Goal: Information Seeking & Learning: Learn about a topic

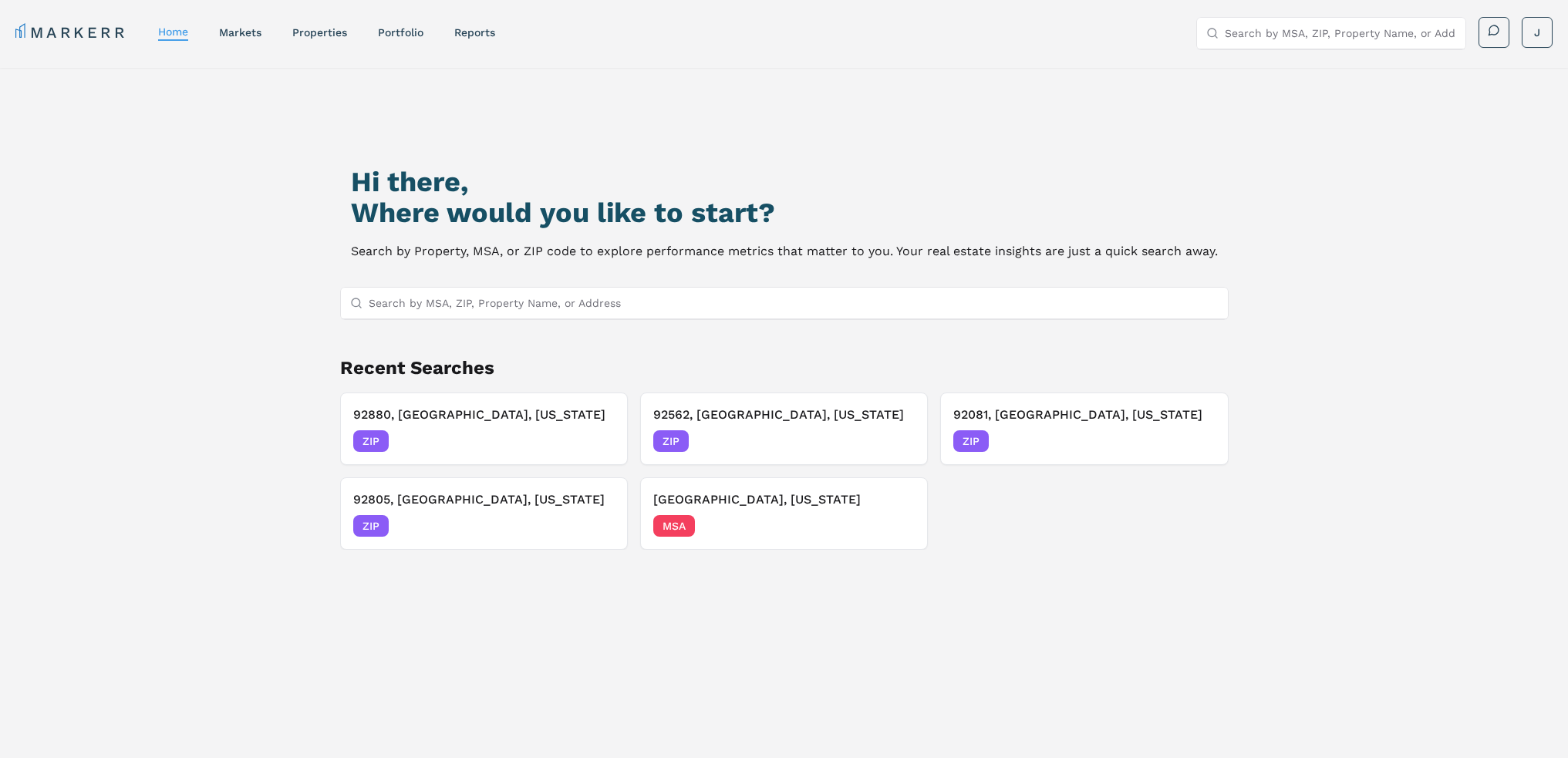
click at [493, 302] on input "Search by MSA, ZIP, Property Name, or Address" at bounding box center [793, 303] width 850 height 31
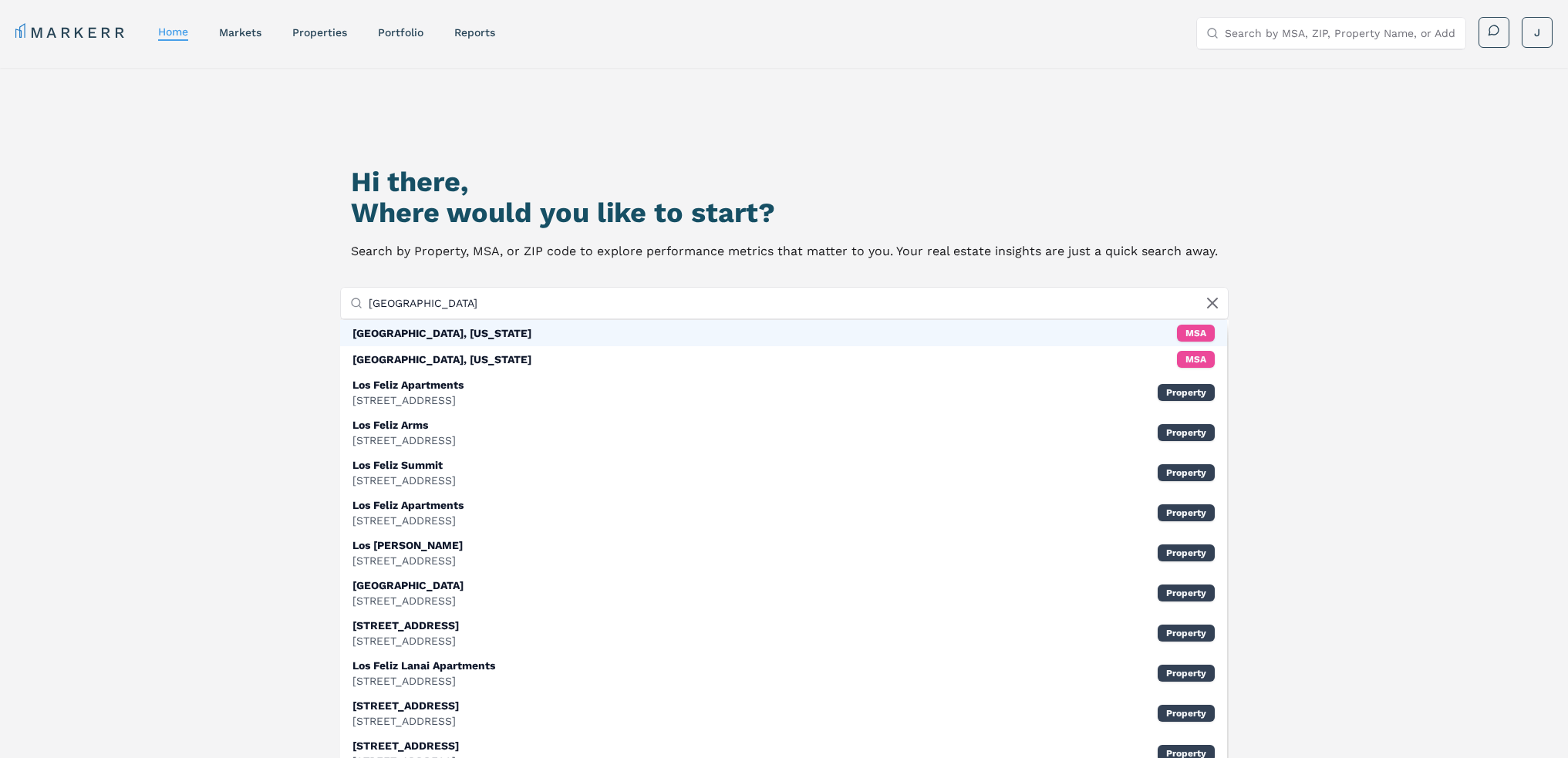
type input "[GEOGRAPHIC_DATA]"
click at [520, 335] on div "[GEOGRAPHIC_DATA], [US_STATE] MSA" at bounding box center [783, 333] width 887 height 26
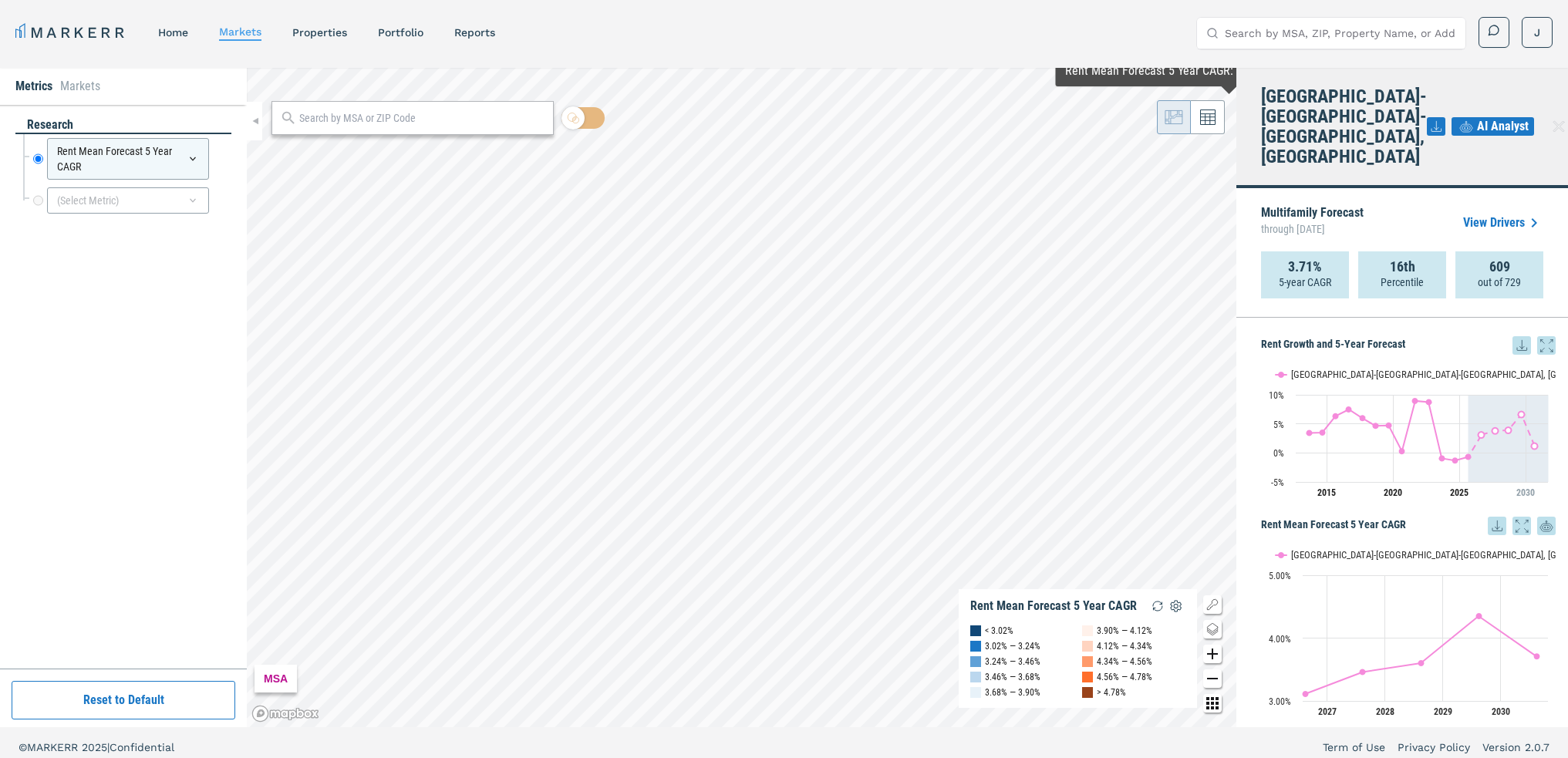
click at [1359, 37] on input "Search by MSA, ZIP, Property Name, or Address" at bounding box center [1340, 34] width 231 height 31
type input "o"
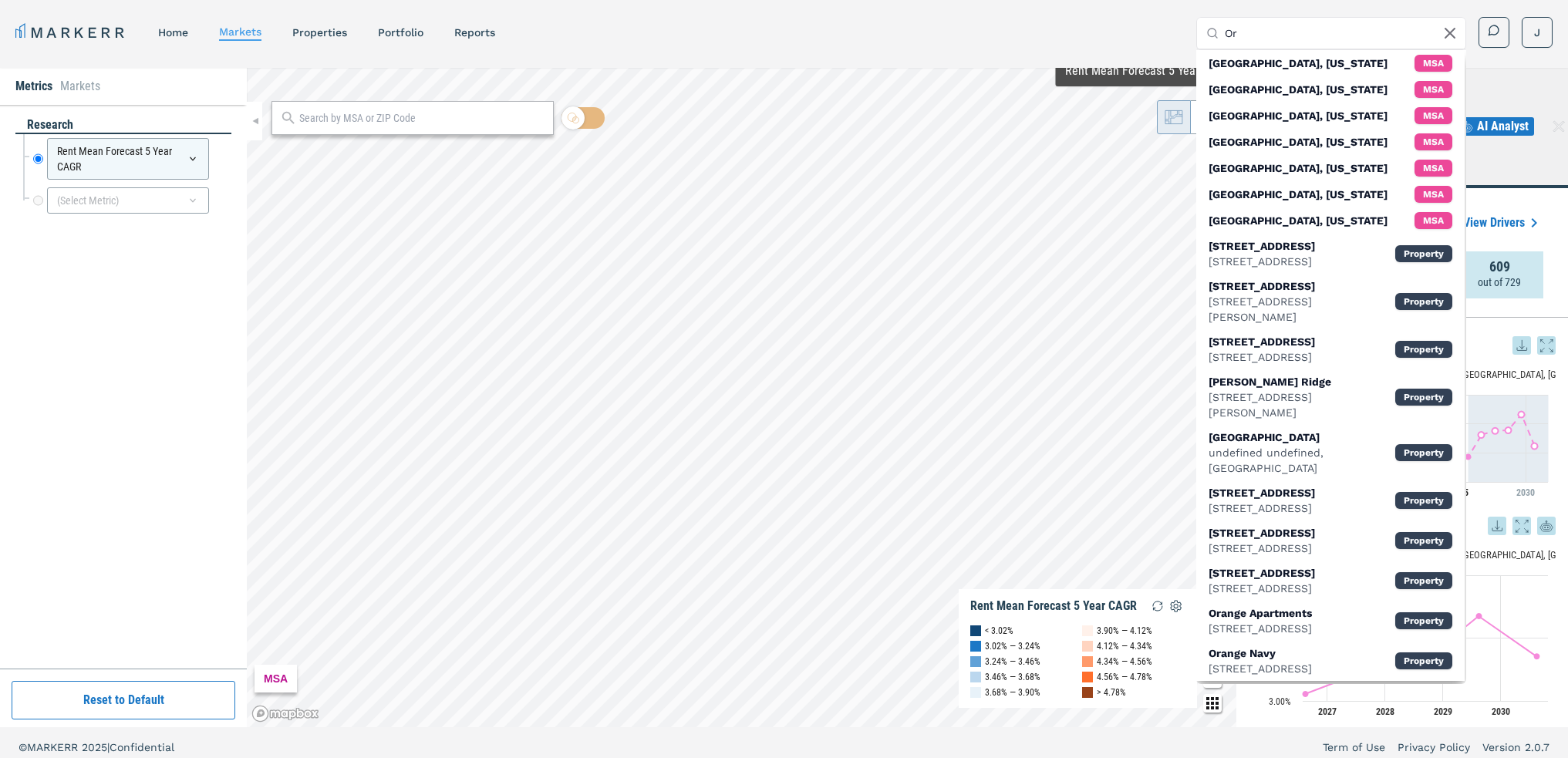
type input "O"
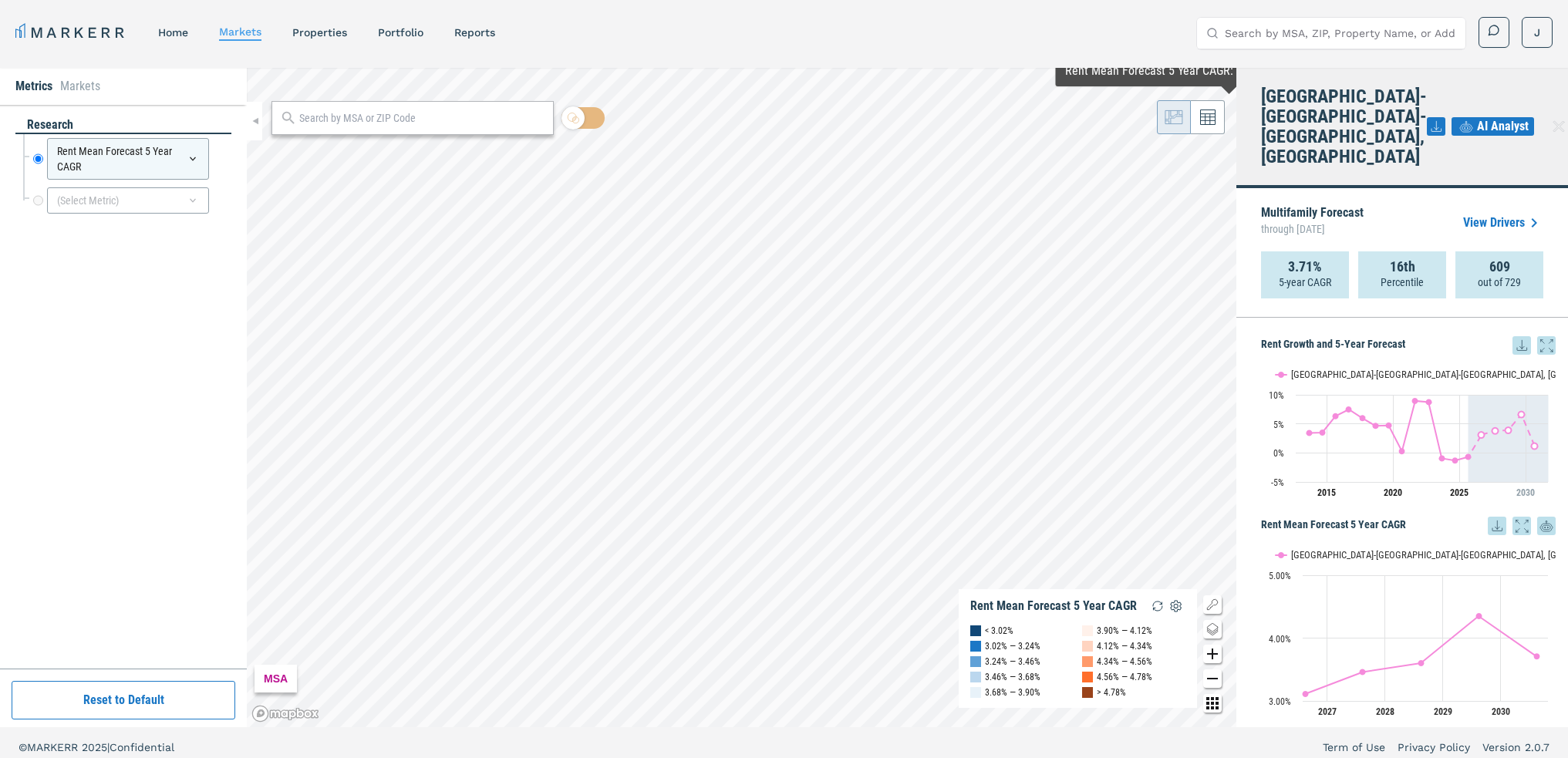
click at [1136, 34] on div "MARKERR home markets properties Portfolio reports Search by MSA, ZIP, Property …" at bounding box center [784, 33] width 1538 height 31
click at [1281, 34] on input "Search by MSA, ZIP, Property Name, or Address" at bounding box center [1340, 34] width 231 height 31
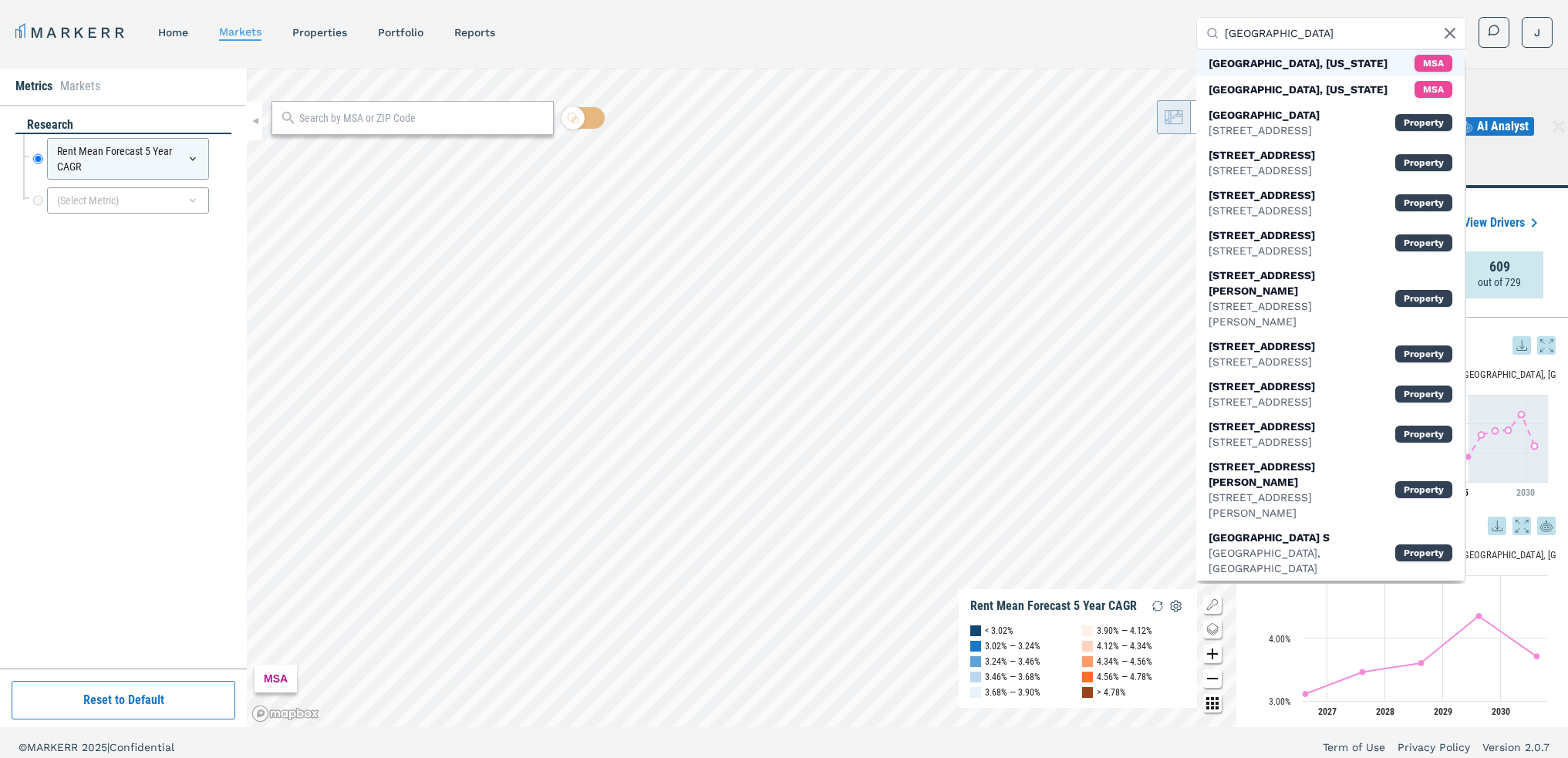
click at [1305, 68] on div "[GEOGRAPHIC_DATA], [US_STATE]" at bounding box center [1298, 63] width 179 height 16
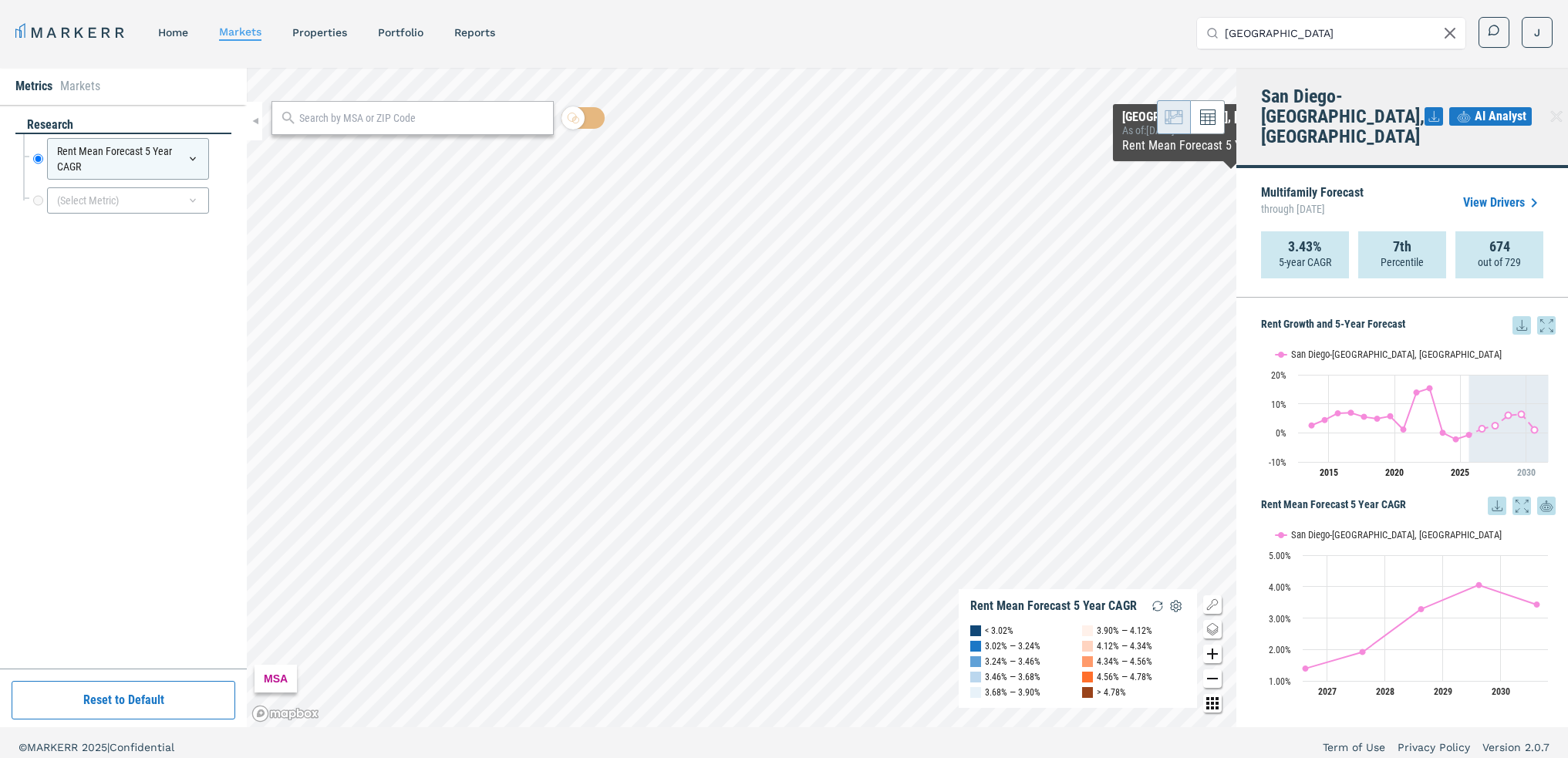
click at [1301, 40] on input "[GEOGRAPHIC_DATA]" at bounding box center [1340, 34] width 231 height 31
drag, startPoint x: 1304, startPoint y: 36, endPoint x: 1168, endPoint y: 33, distance: 136.0
click at [1168, 33] on div "MARKERR home markets properties Portfolio reports Search by MSA, ZIP, Property …" at bounding box center [784, 33] width 1538 height 31
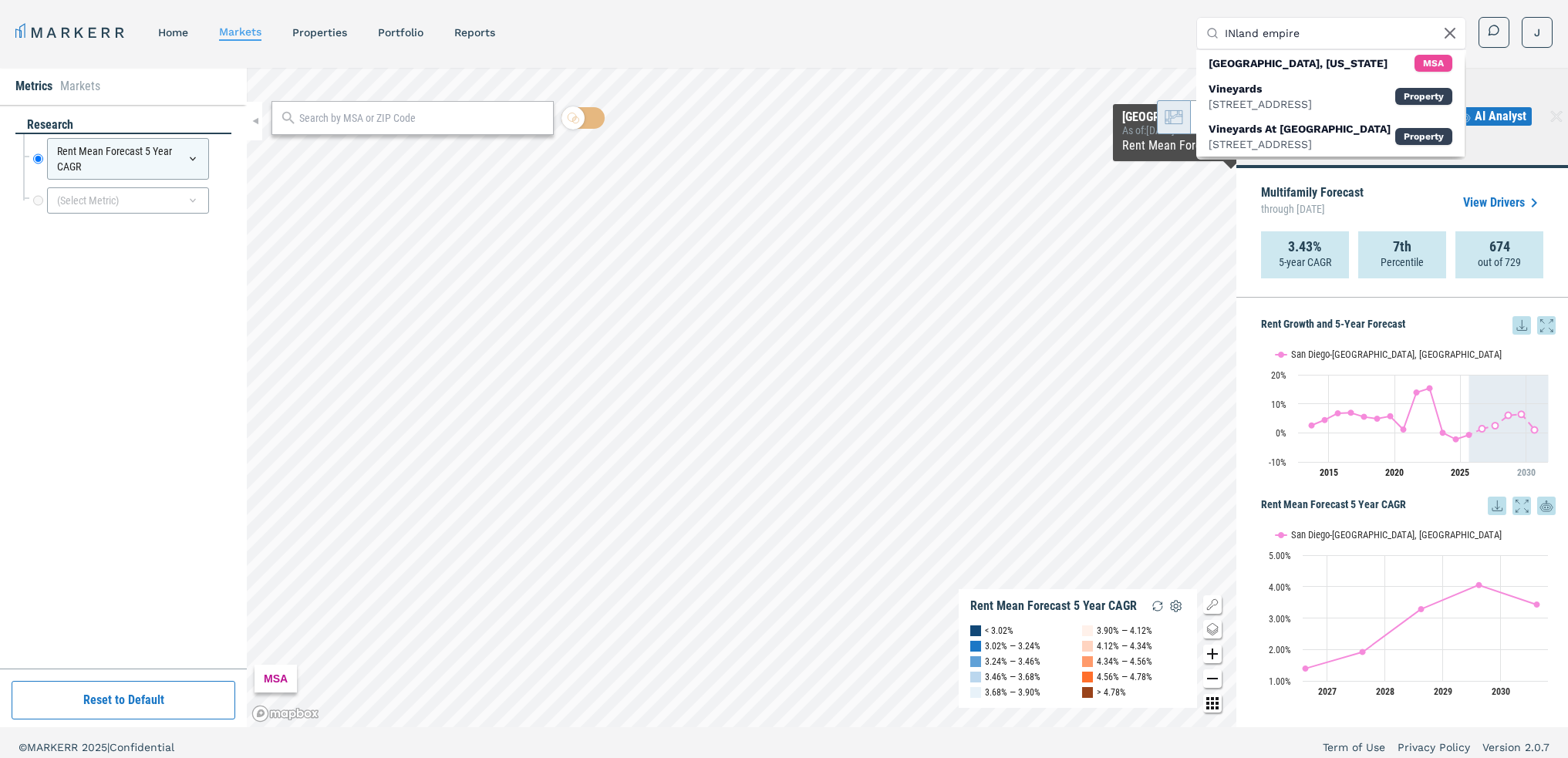
click at [1316, 42] on input "INland empire" at bounding box center [1340, 34] width 231 height 31
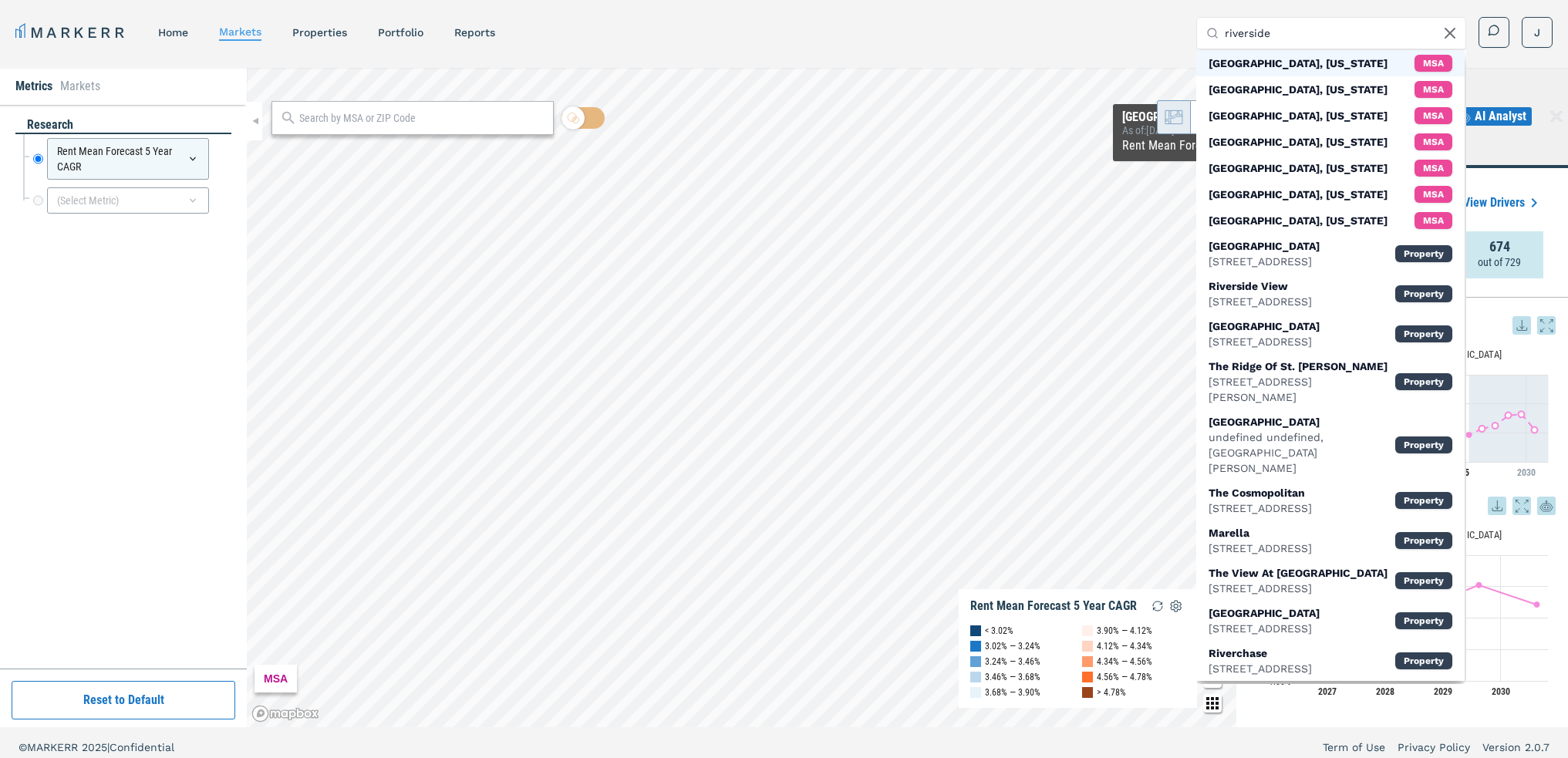
click at [1327, 65] on div "[GEOGRAPHIC_DATA], [US_STATE] MSA" at bounding box center [1330, 63] width 268 height 26
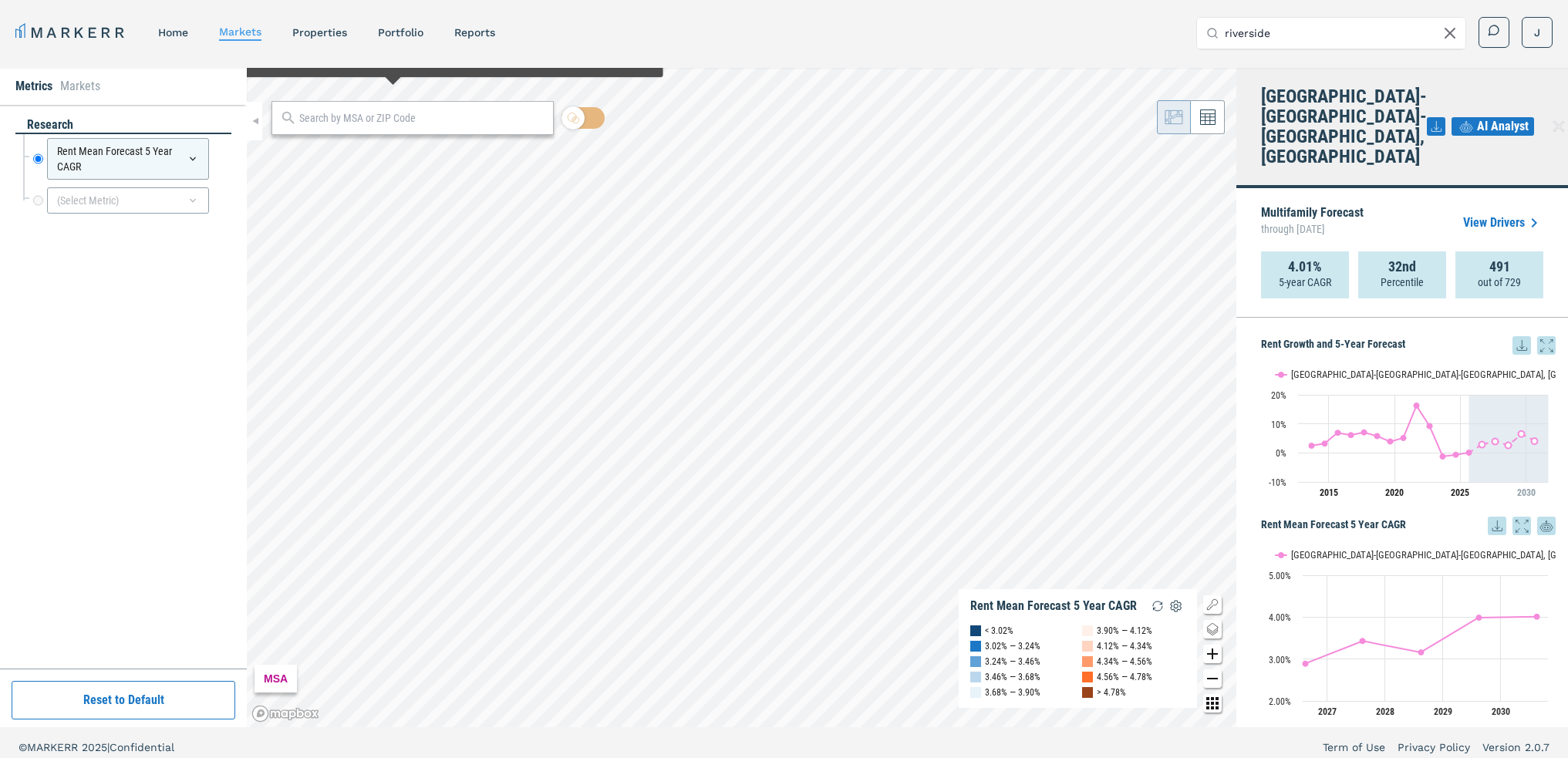
click at [1246, 33] on input "riverside" at bounding box center [1340, 34] width 231 height 31
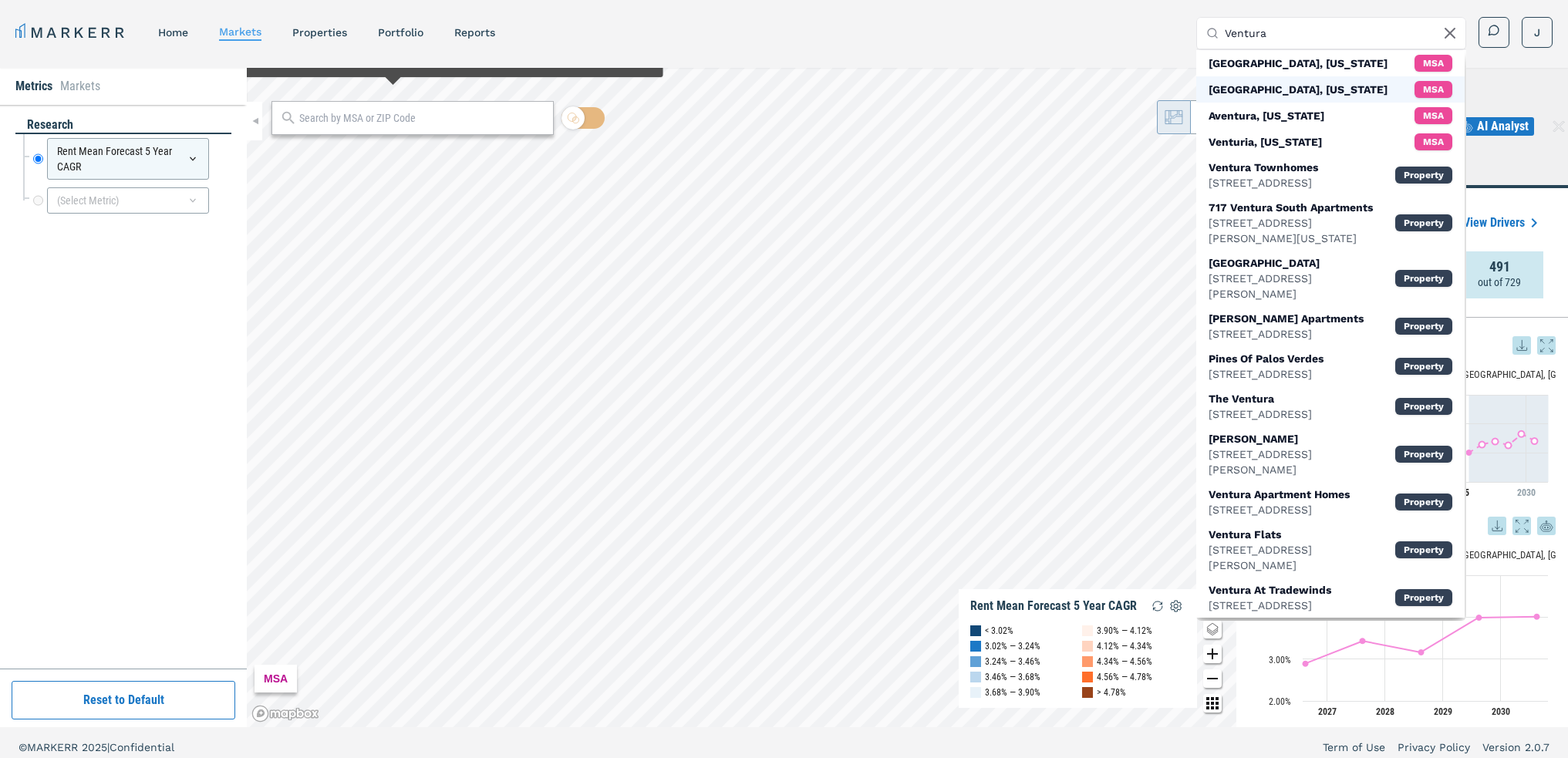
type input "Ventura"
click at [1274, 96] on div "[GEOGRAPHIC_DATA], [US_STATE]" at bounding box center [1298, 89] width 179 height 16
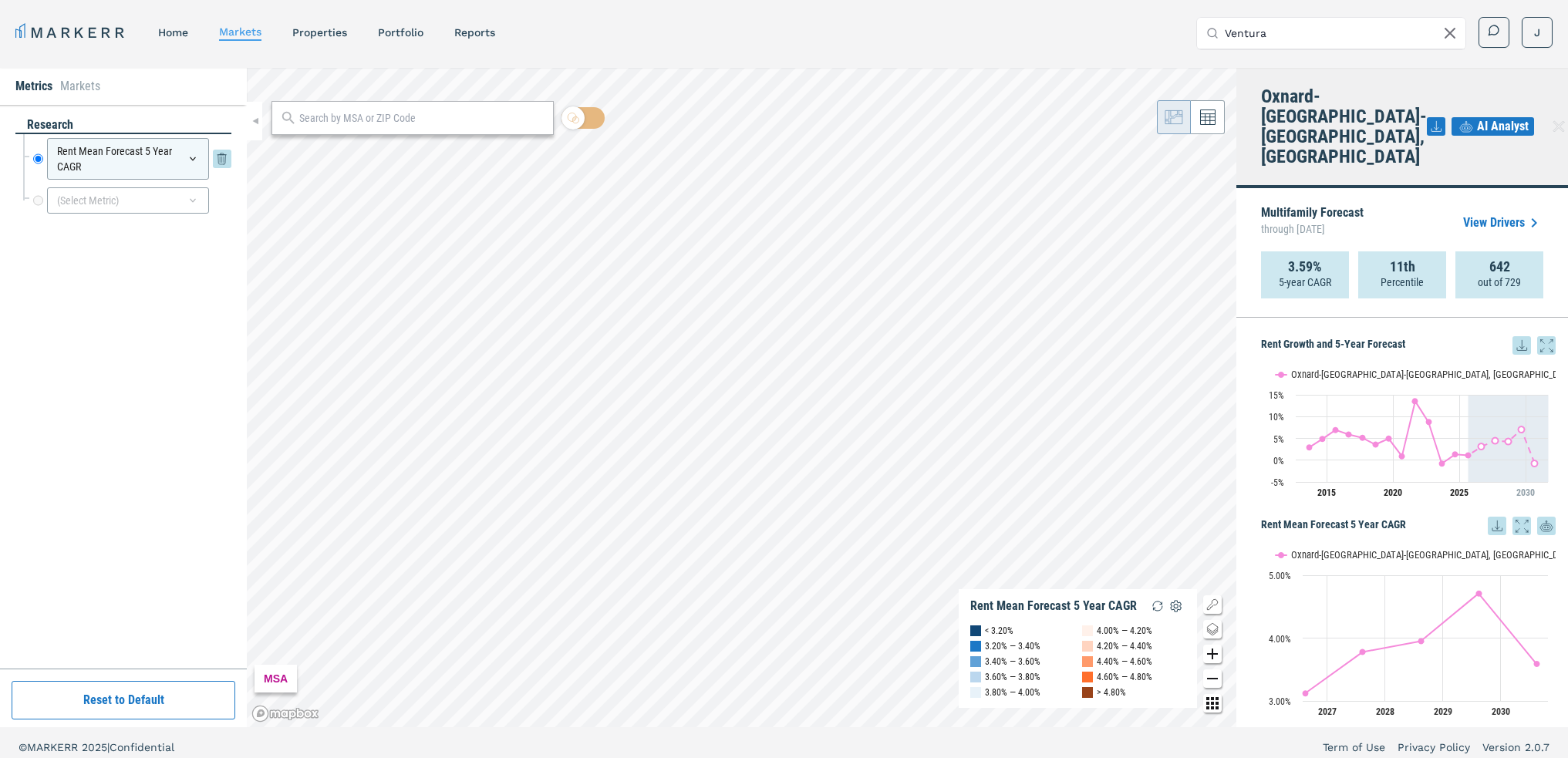
click at [197, 158] on icon at bounding box center [193, 159] width 12 height 12
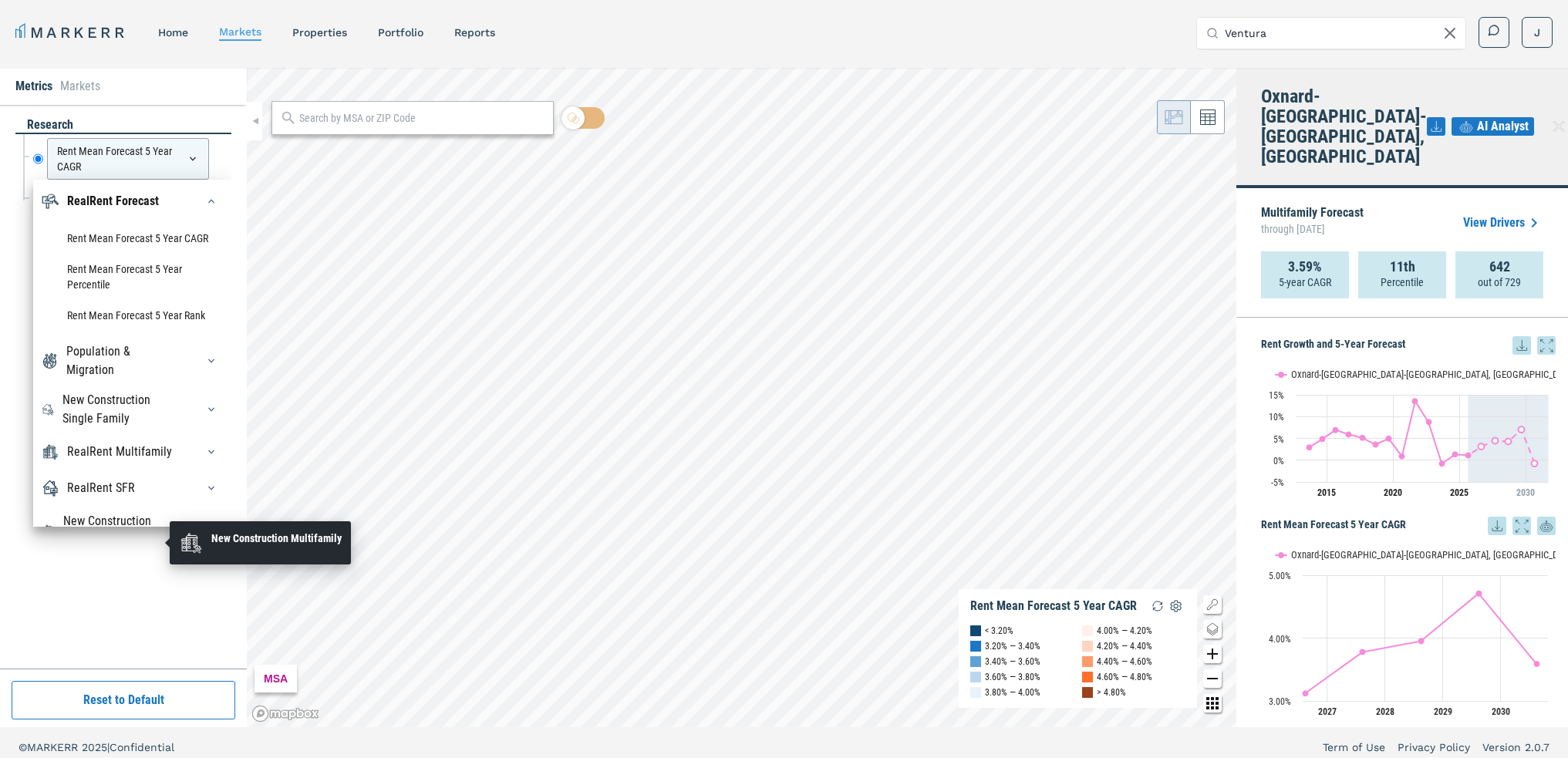
scroll to position [16, 0]
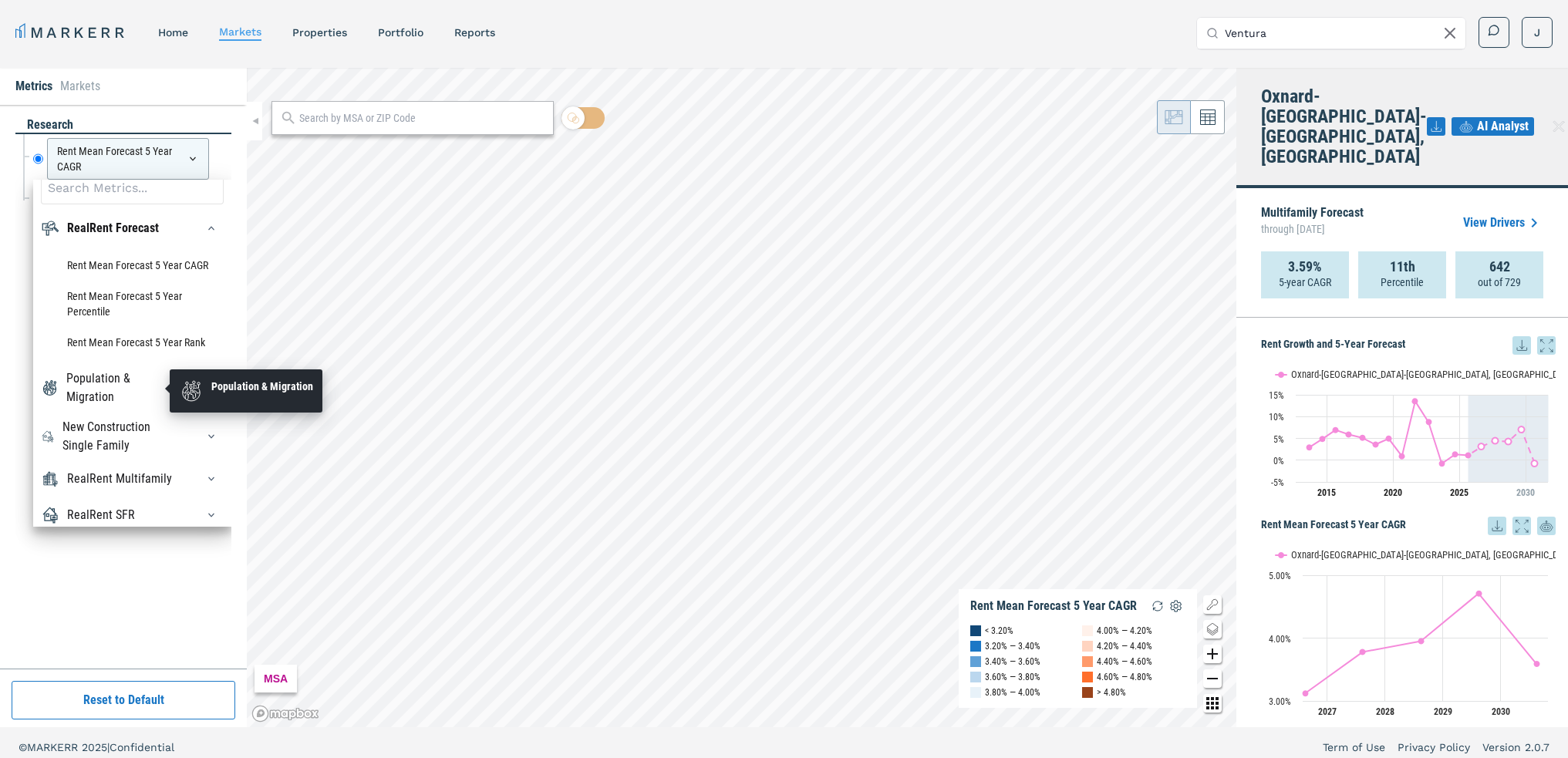
click at [99, 386] on div "Population & Migration" at bounding box center [122, 387] width 111 height 37
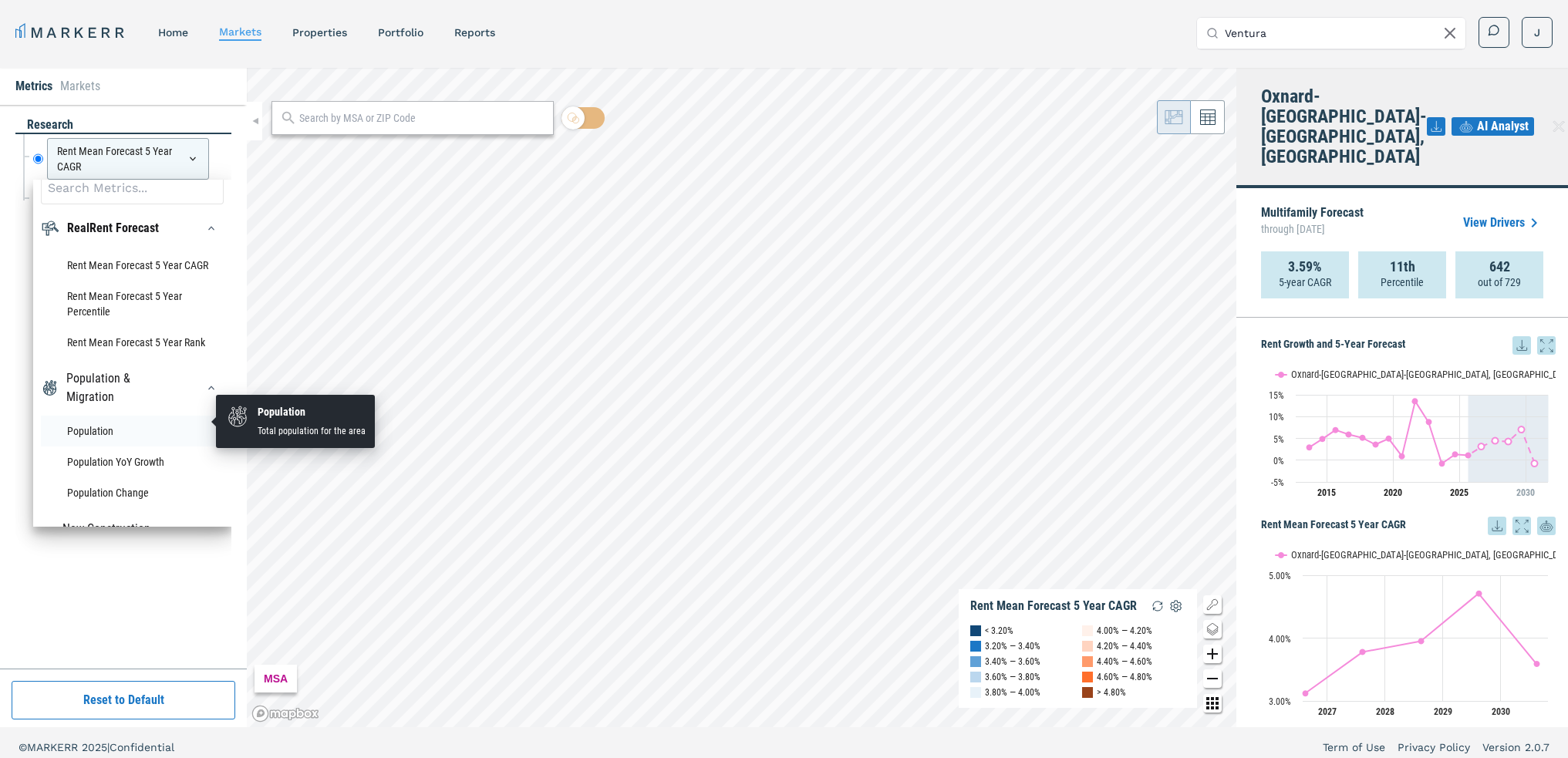
scroll to position [93, 0]
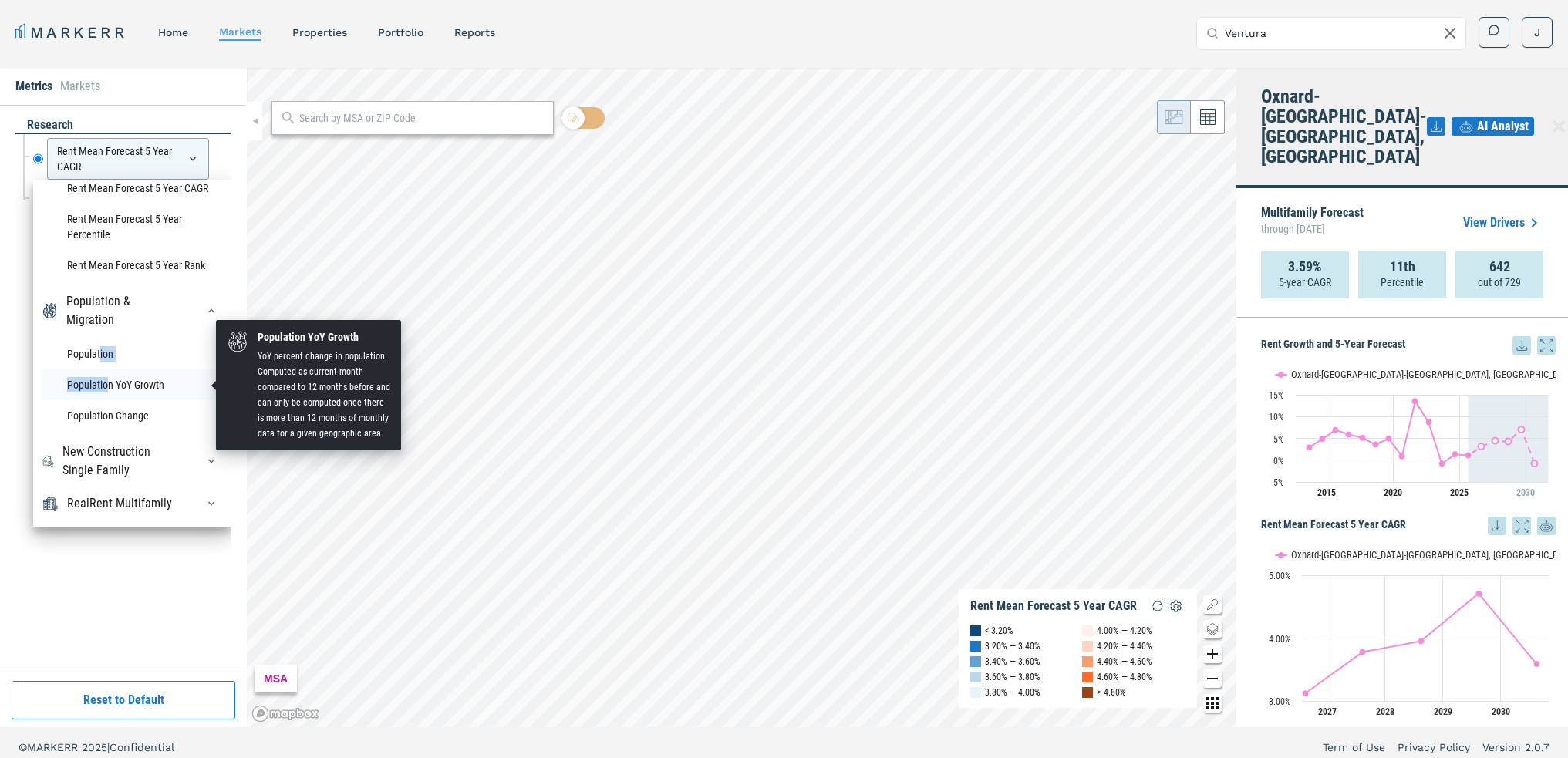
drag, startPoint x: 99, startPoint y: 352, endPoint x: 110, endPoint y: 381, distance: 31.0
click at [110, 381] on ul "Population Population YoY Growth Population Change" at bounding box center [132, 385] width 183 height 93
click at [142, 389] on li "Population YoY Growth" at bounding box center [132, 385] width 183 height 31
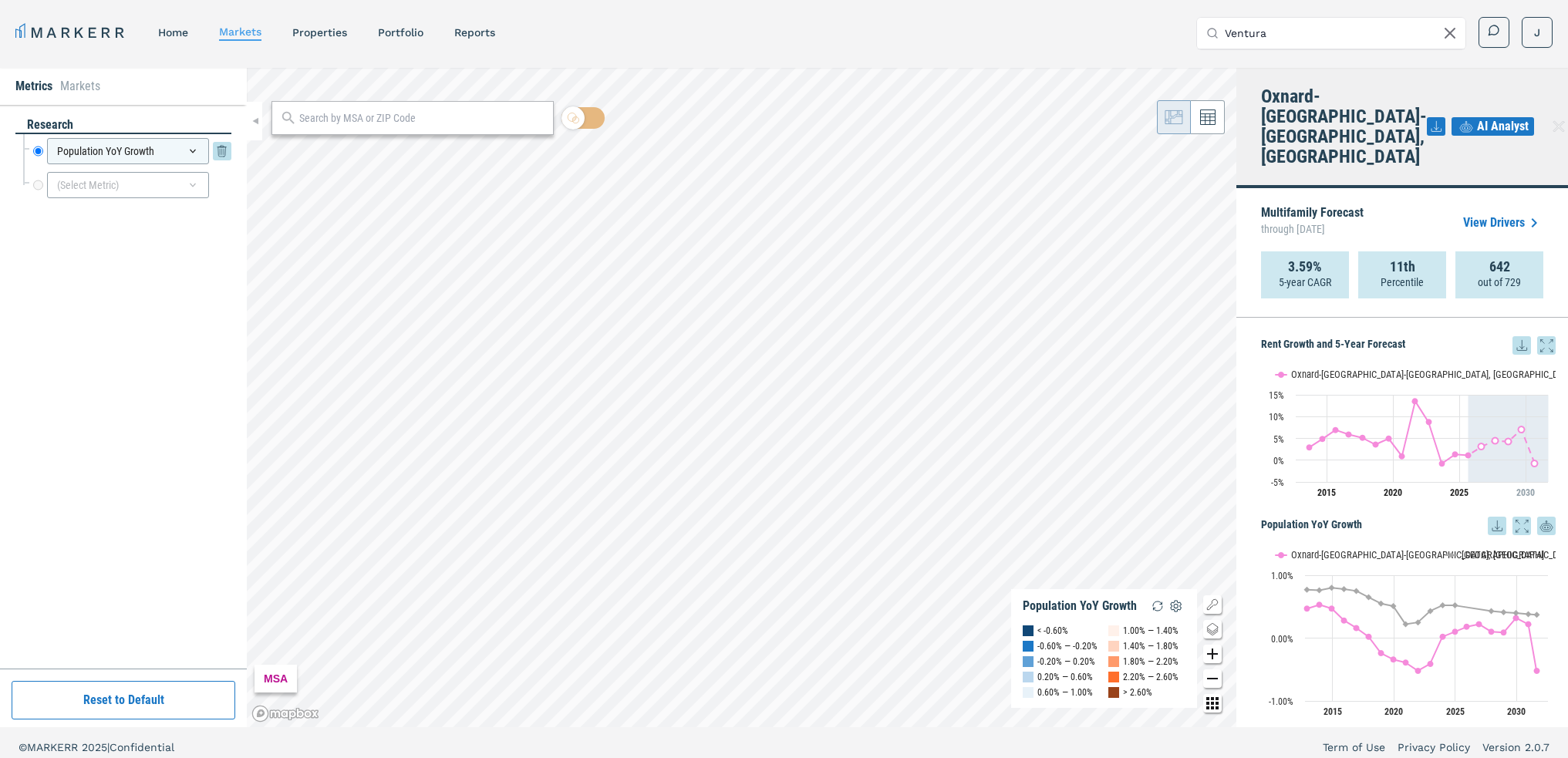
click at [188, 142] on div "Population YoY Growth" at bounding box center [128, 151] width 162 height 26
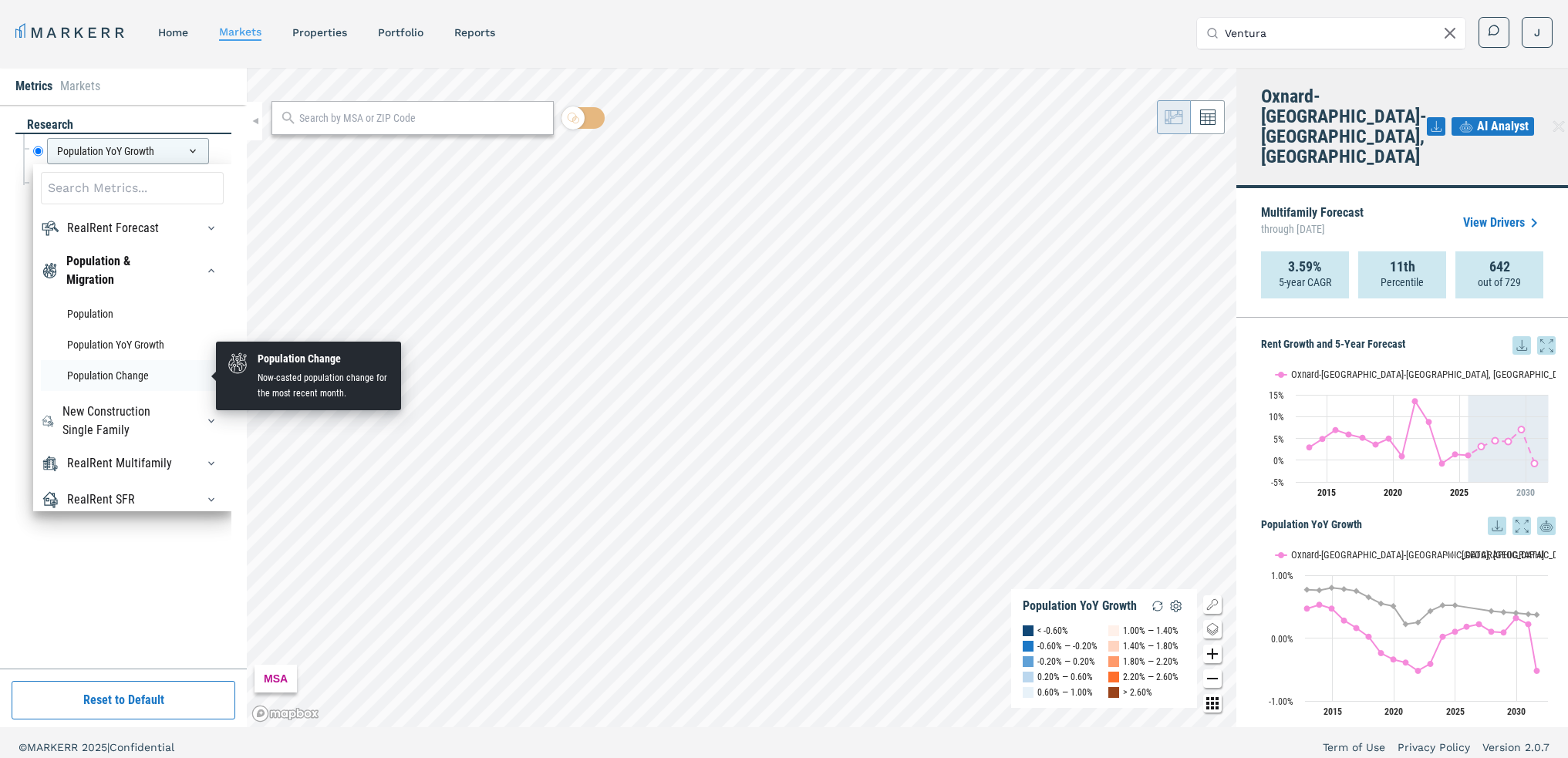
click at [150, 376] on li "Population Change" at bounding box center [132, 376] width 183 height 31
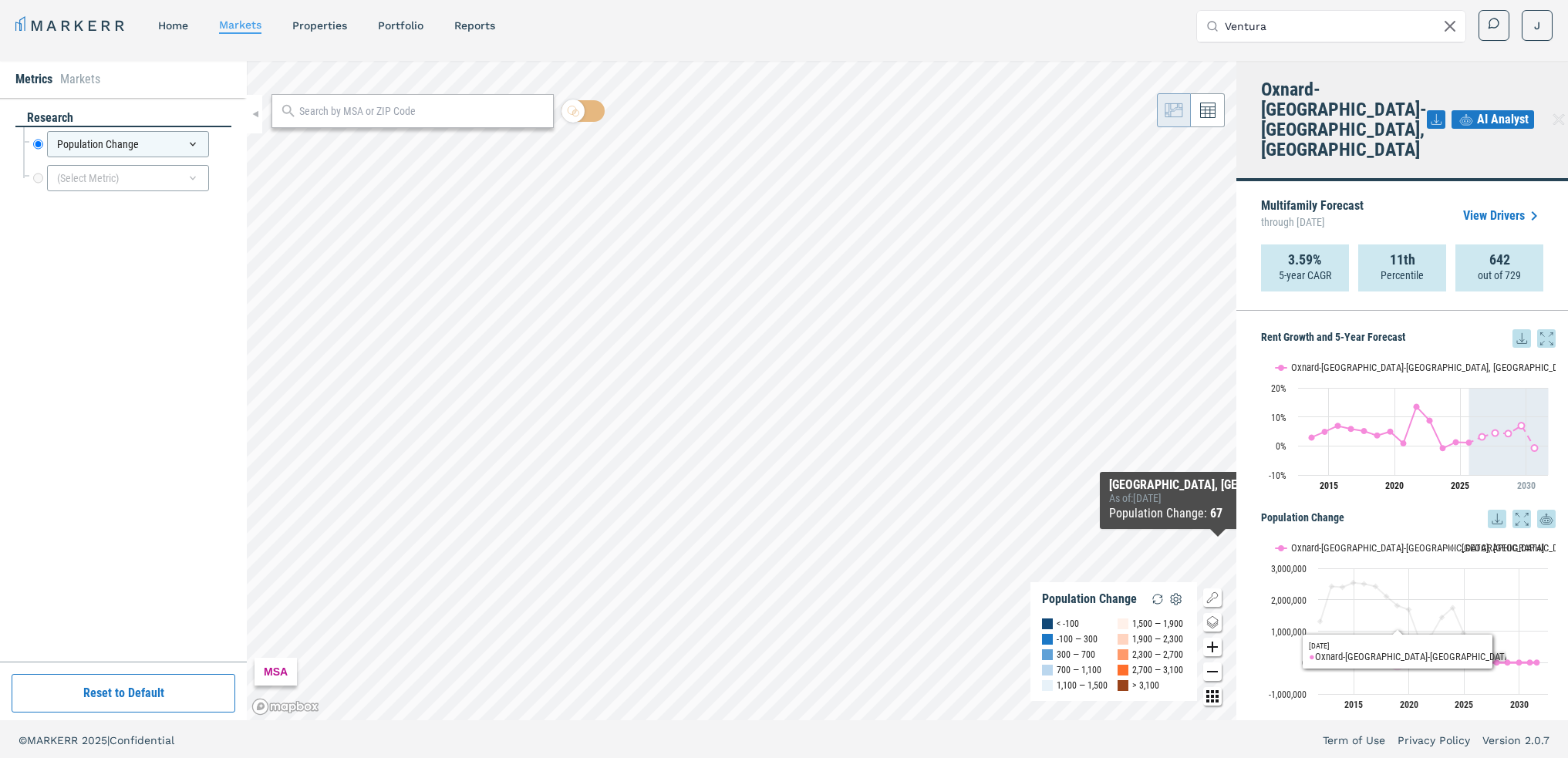
scroll to position [9, 0]
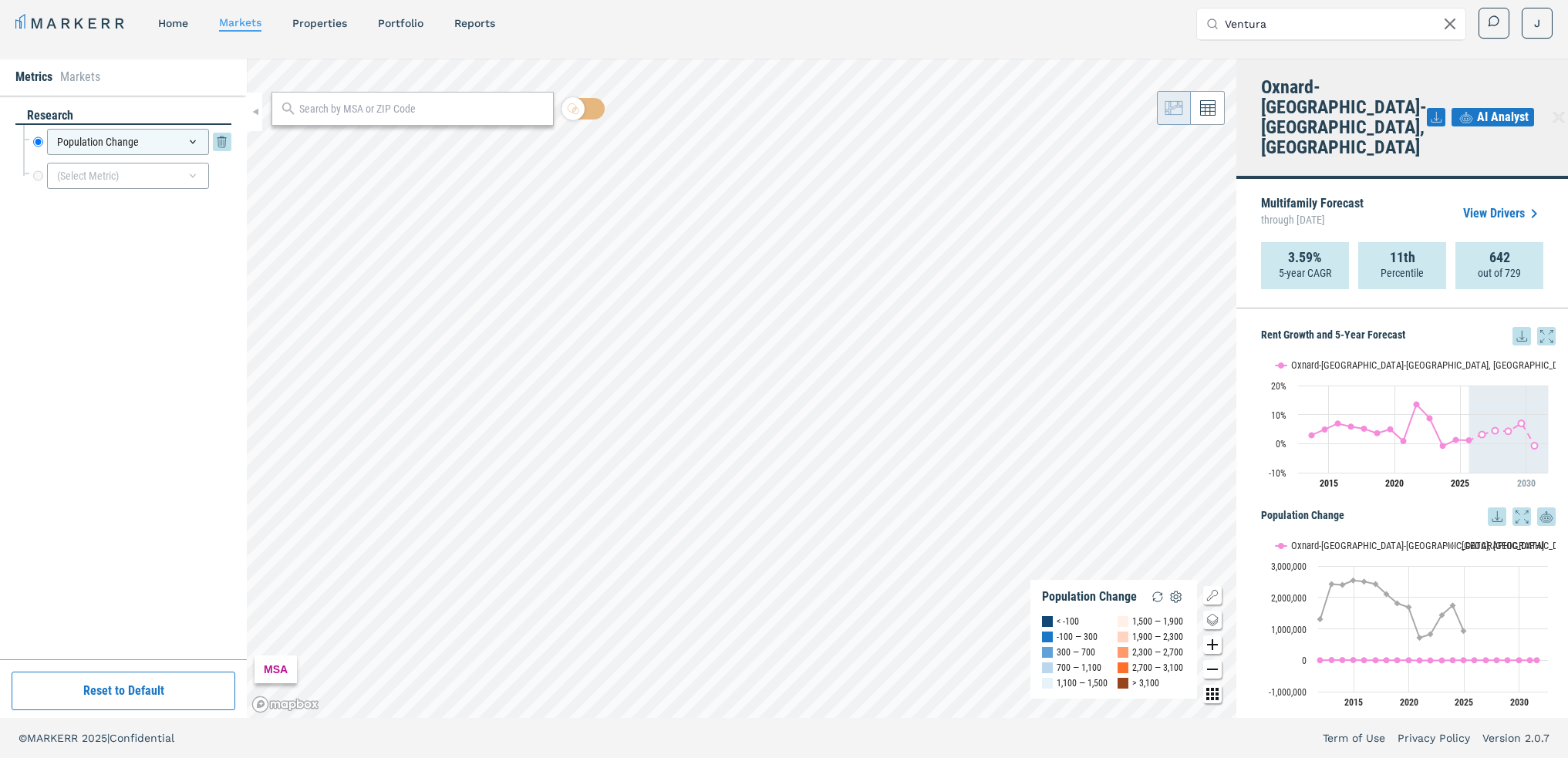
click at [202, 144] on div "Population Change" at bounding box center [128, 142] width 162 height 26
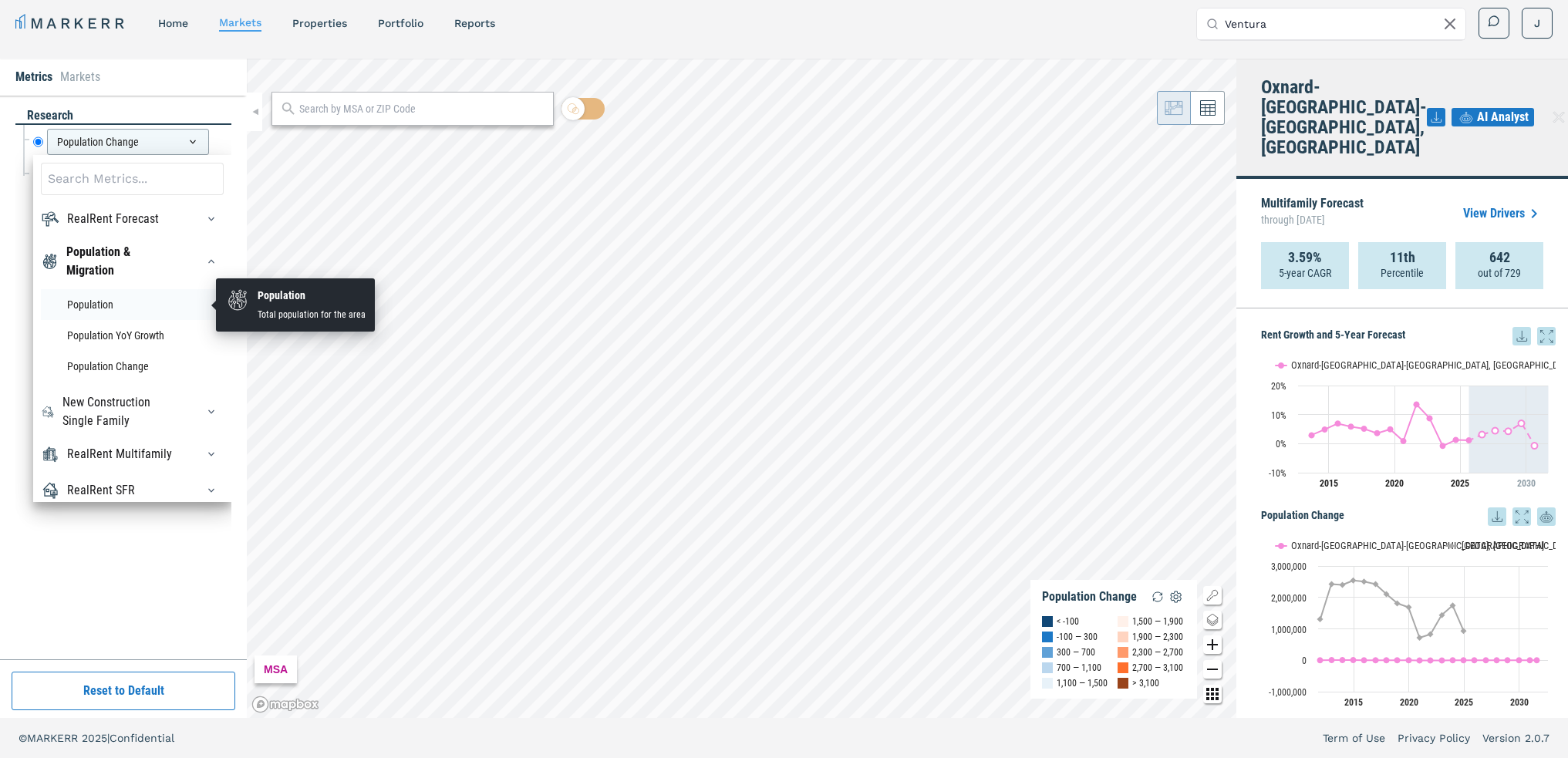
click at [129, 310] on li "Population" at bounding box center [132, 305] width 183 height 31
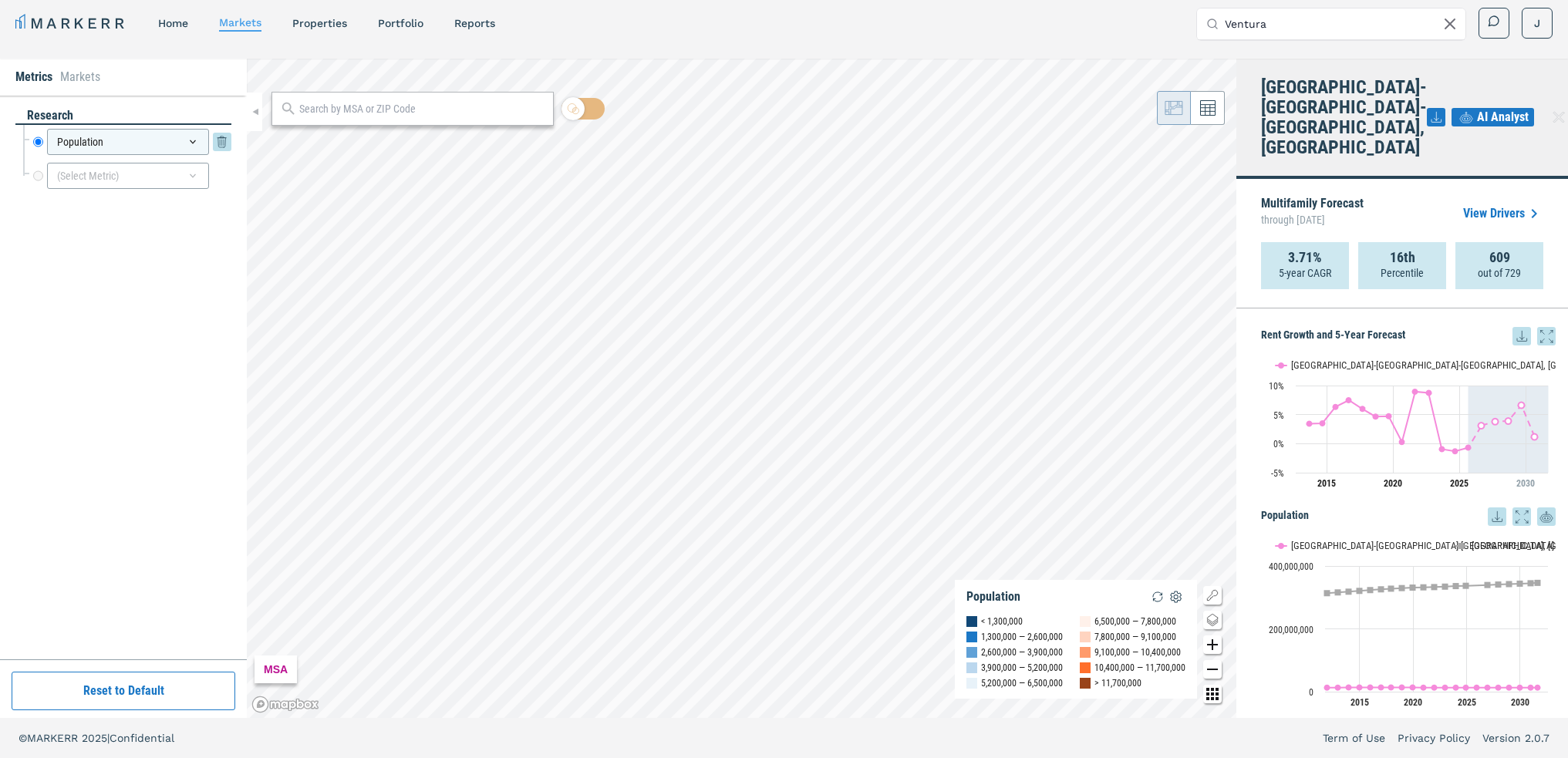
click at [194, 146] on icon at bounding box center [193, 141] width 12 height 12
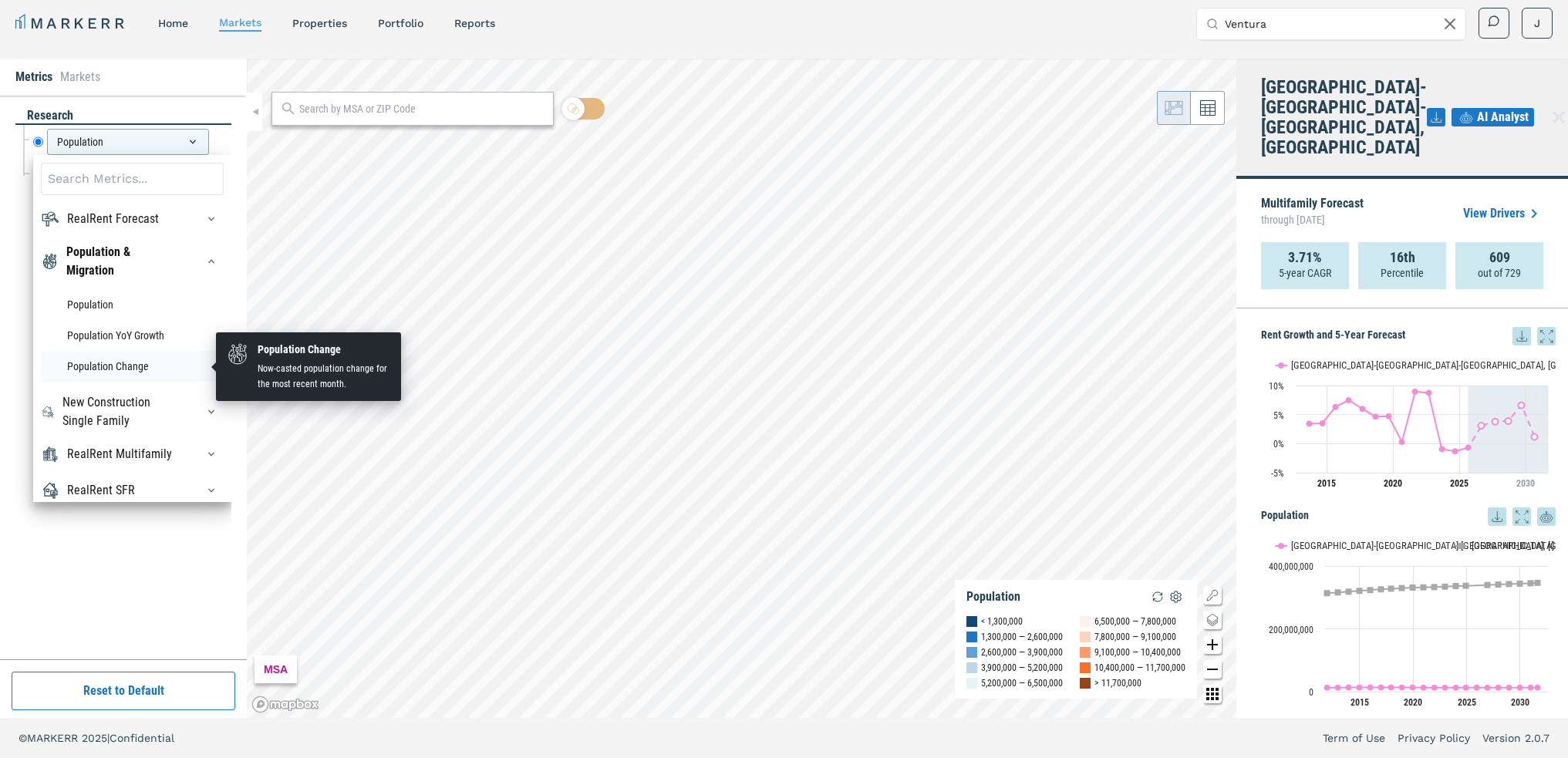
click at [155, 364] on li "Population Change" at bounding box center [132, 367] width 183 height 31
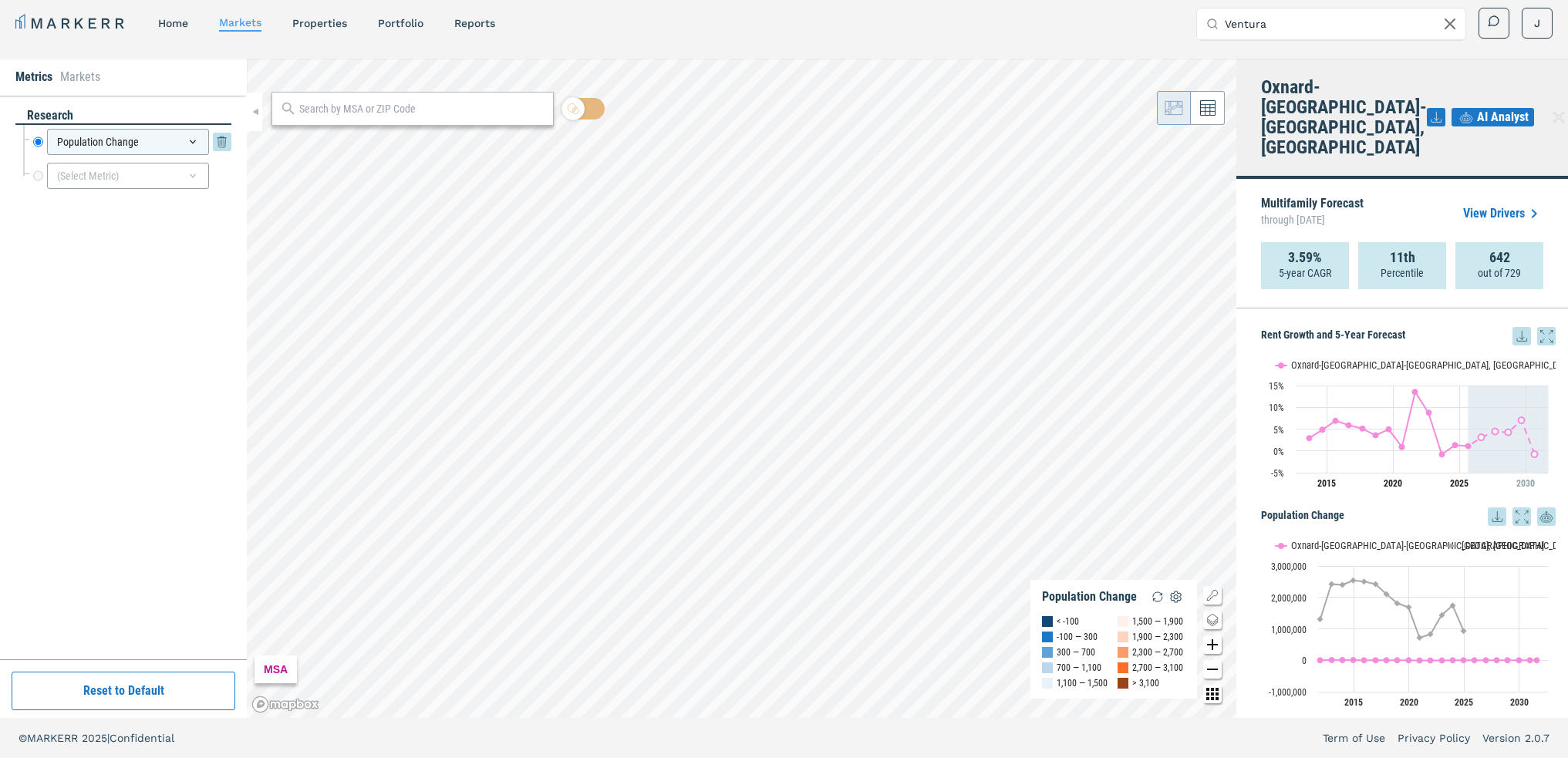
click at [197, 145] on icon at bounding box center [193, 141] width 12 height 12
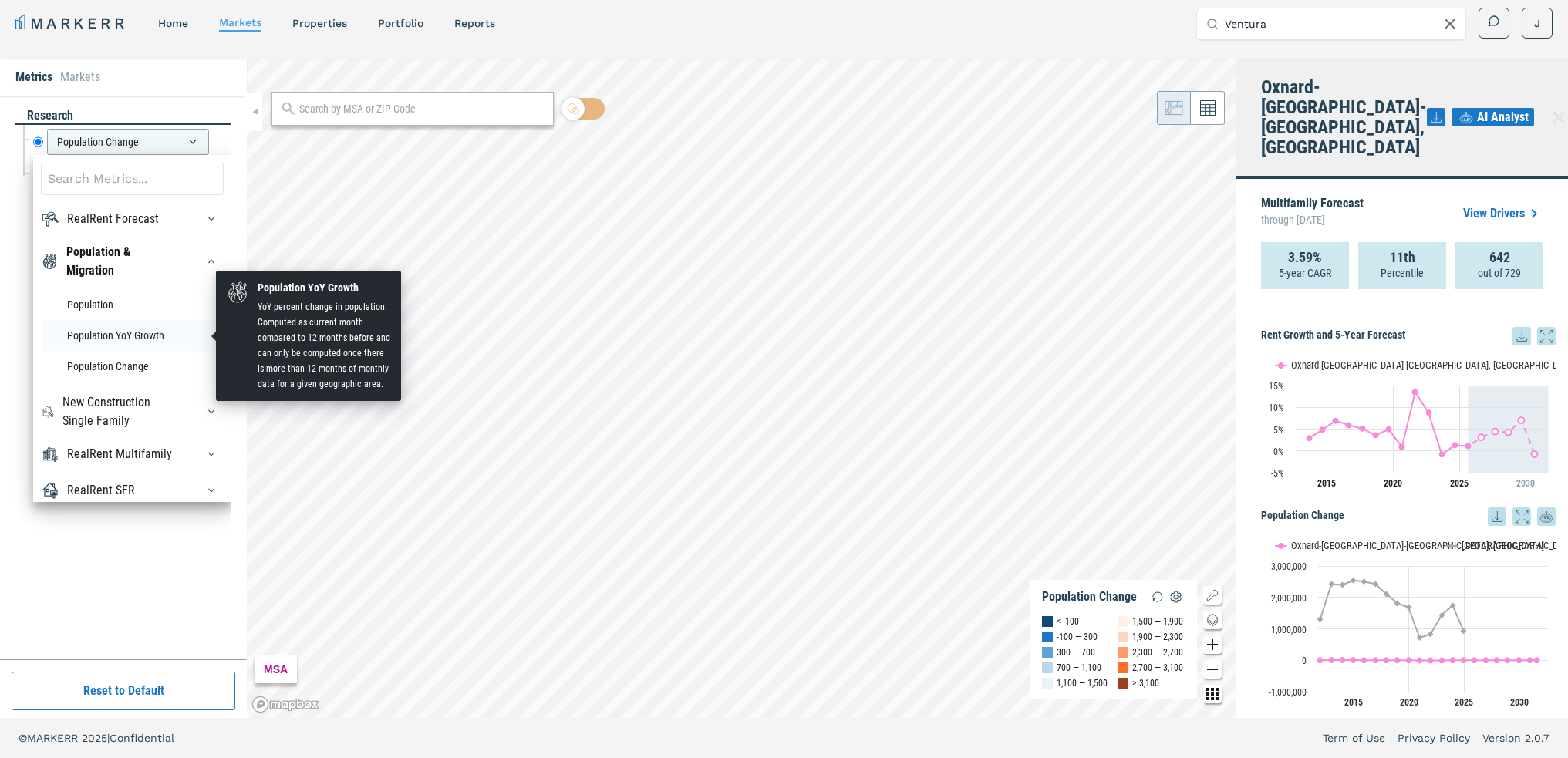
click at [157, 340] on li "Population YoY Growth" at bounding box center [132, 335] width 183 height 31
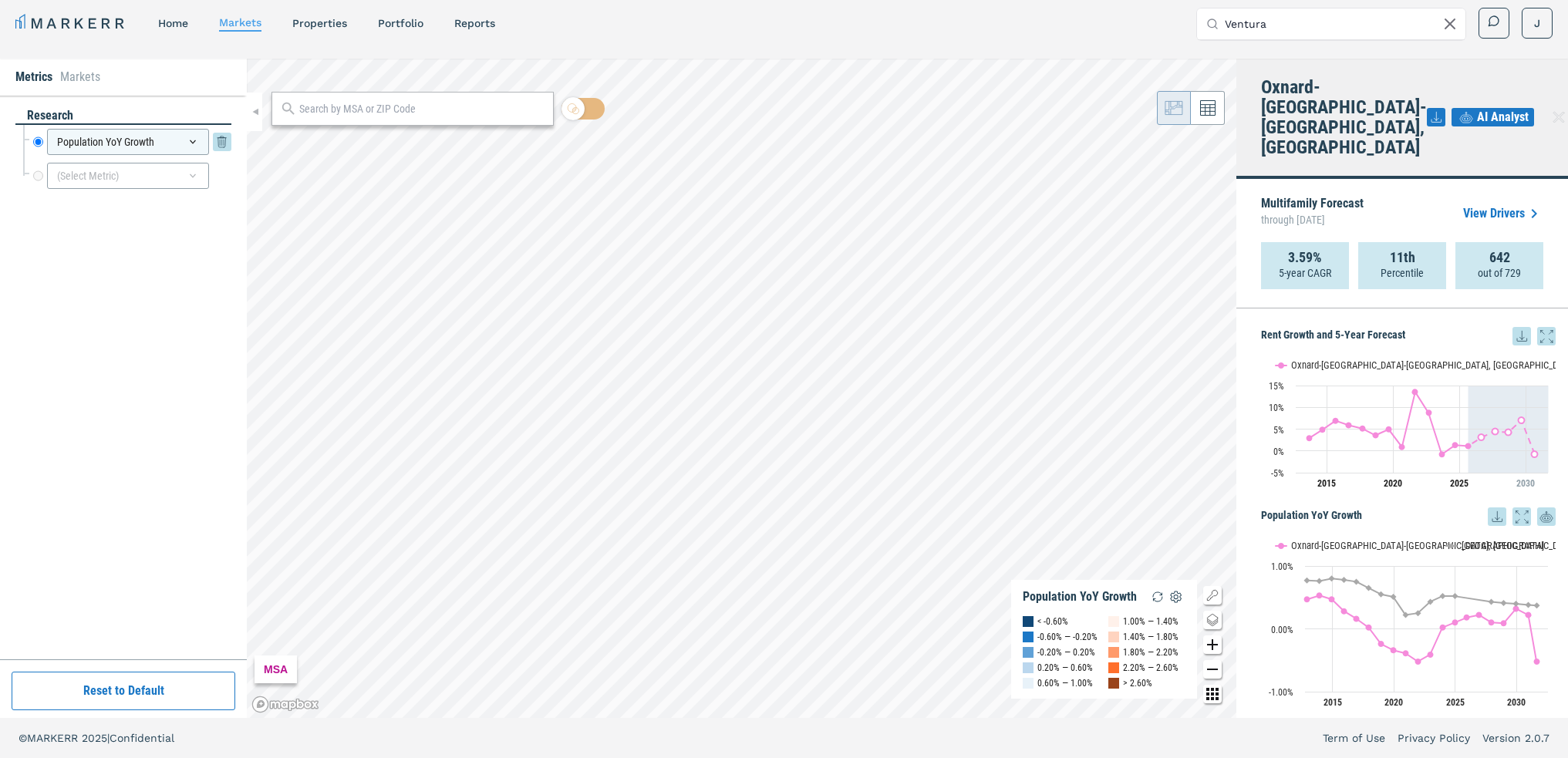
click at [196, 142] on icon at bounding box center [193, 141] width 12 height 12
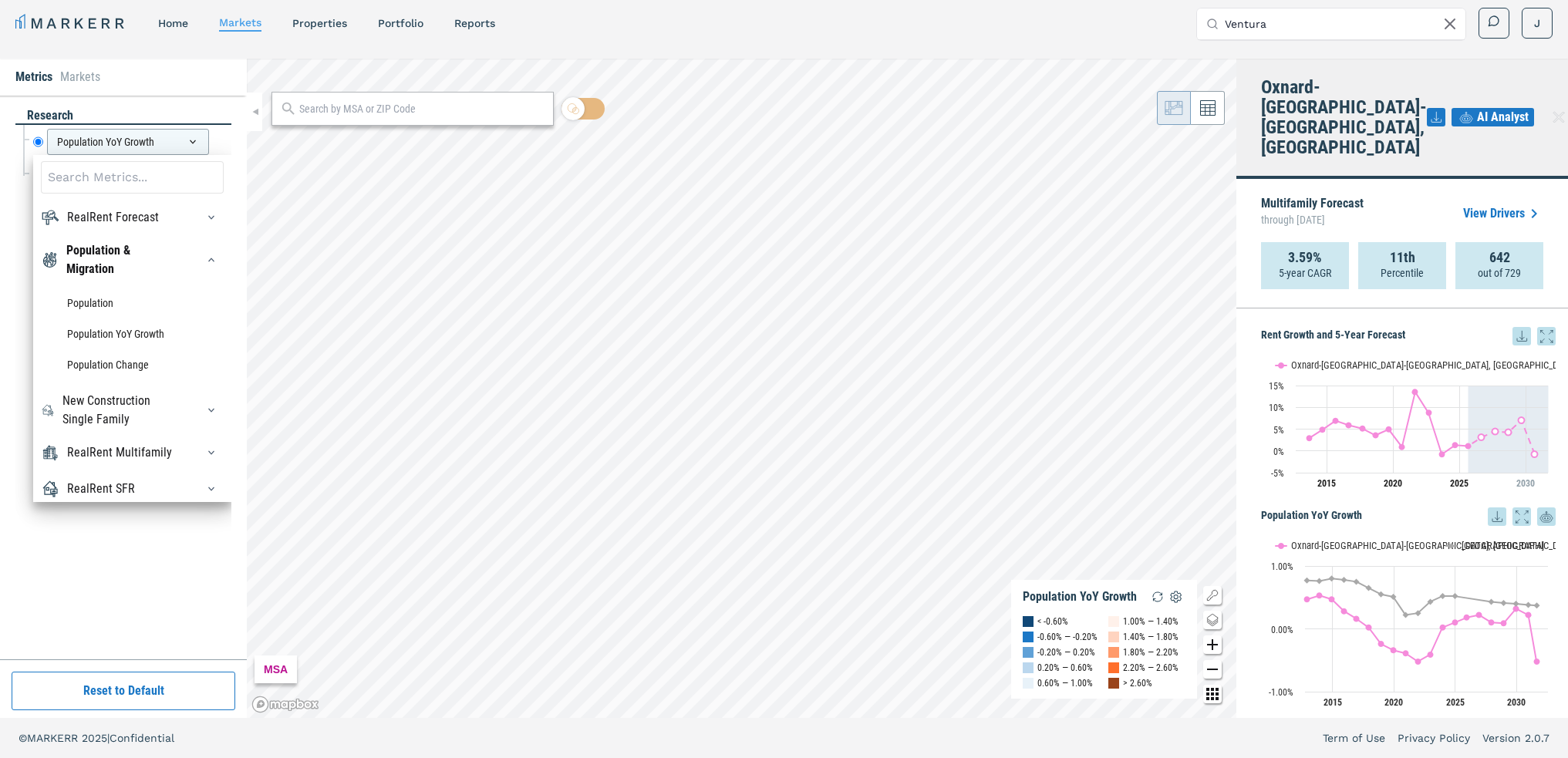
scroll to position [0, 0]
click at [208, 261] on icon "button" at bounding box center [211, 261] width 7 height 4
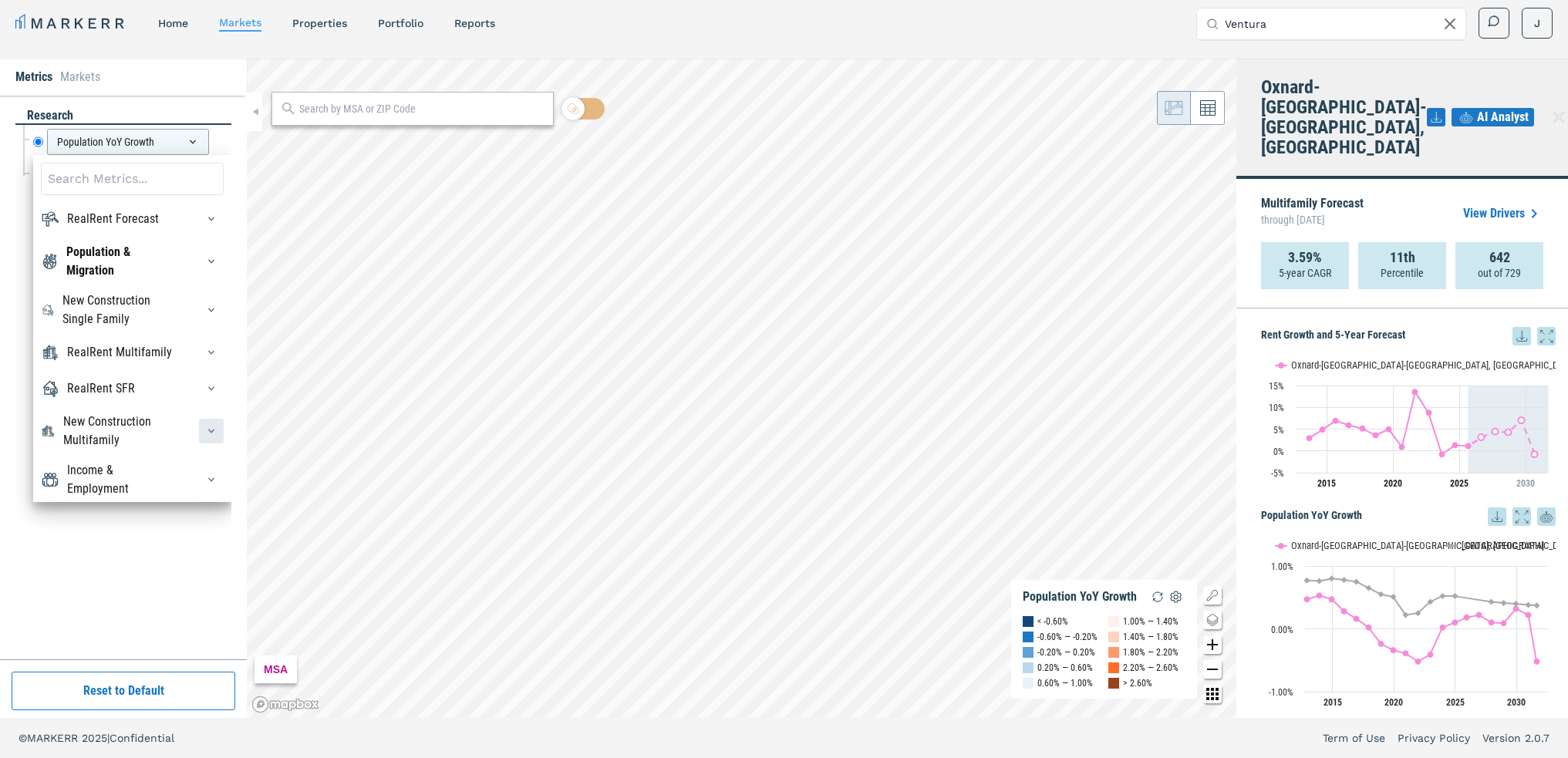
click at [205, 437] on icon "button" at bounding box center [211, 431] width 12 height 12
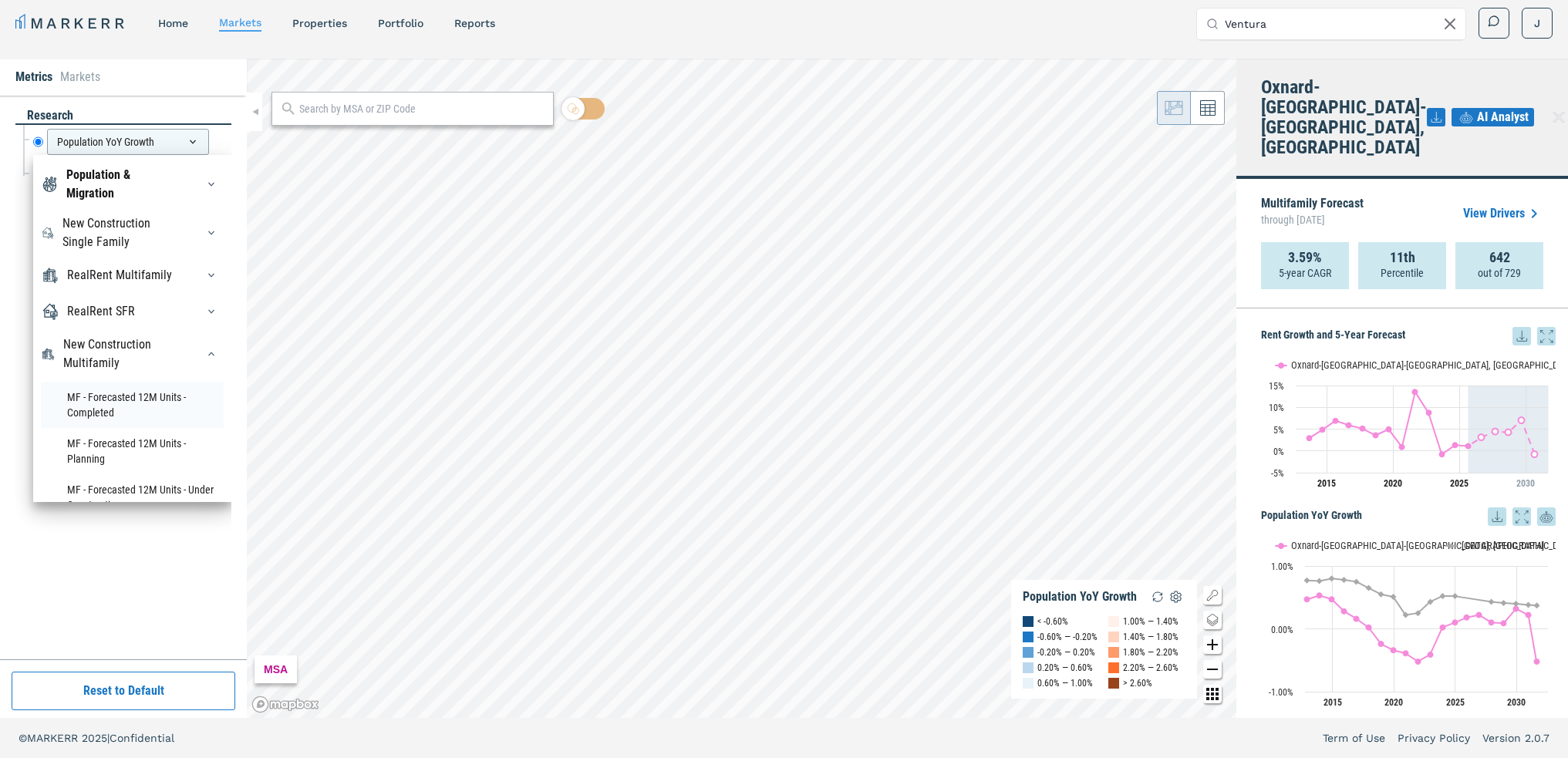
scroll to position [155, 0]
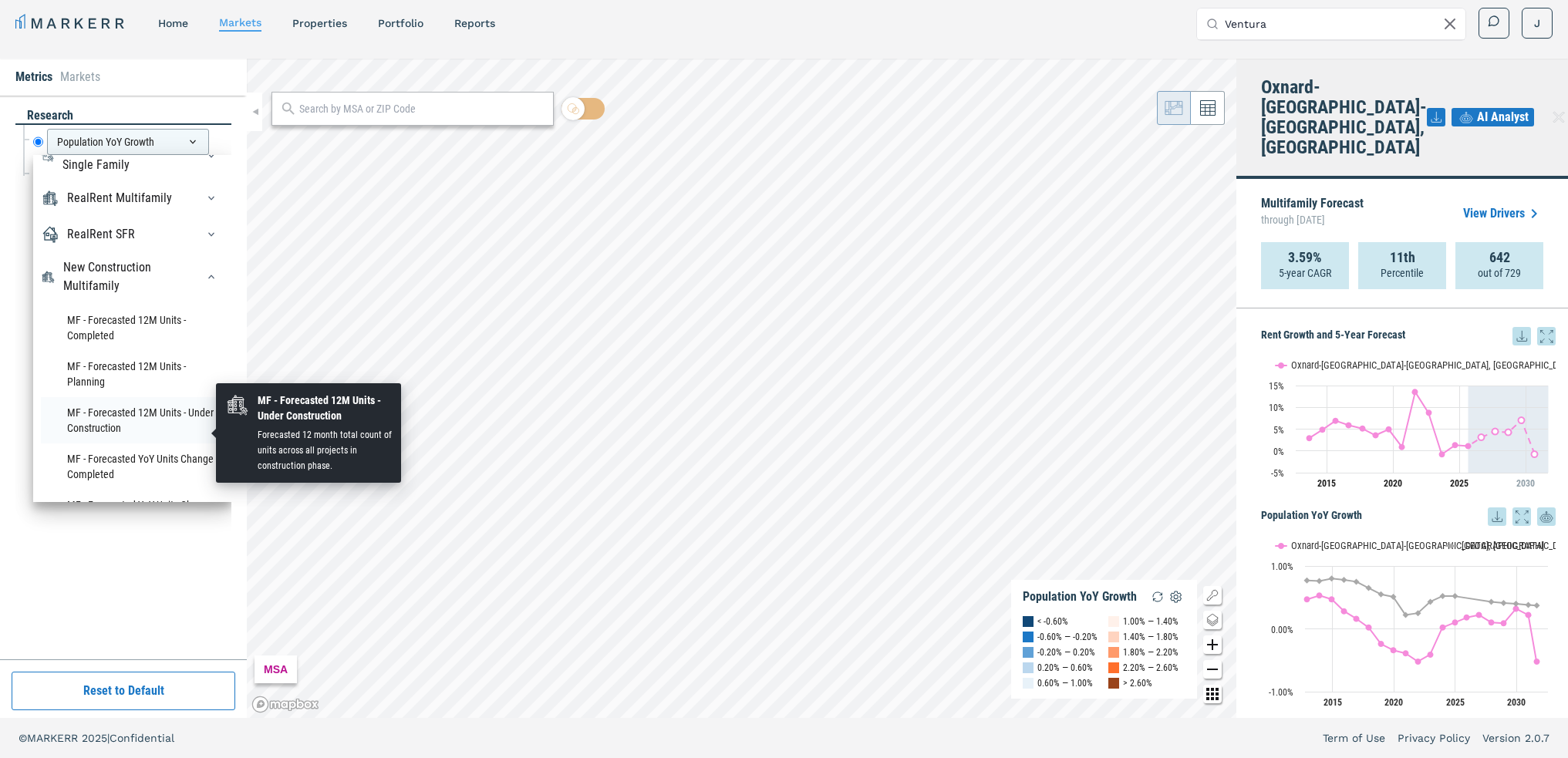
click at [169, 428] on li "MF - Forecasted 12M Units - Under Construction" at bounding box center [132, 420] width 183 height 46
